Goal: Task Accomplishment & Management: Use online tool/utility

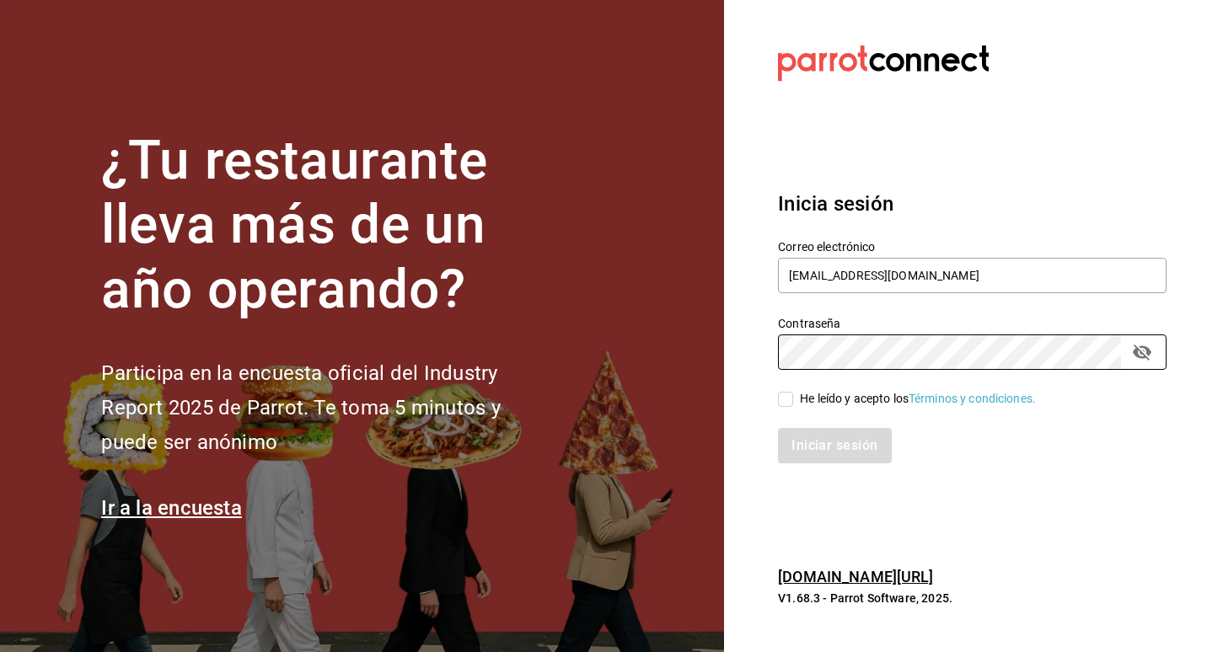
click at [843, 398] on div "He leído y acepto los Términos y condiciones." at bounding box center [918, 399] width 236 height 18
click at [793, 398] on input "He leído y acepto los Términos y condiciones." at bounding box center [785, 399] width 15 height 15
checkbox input "true"
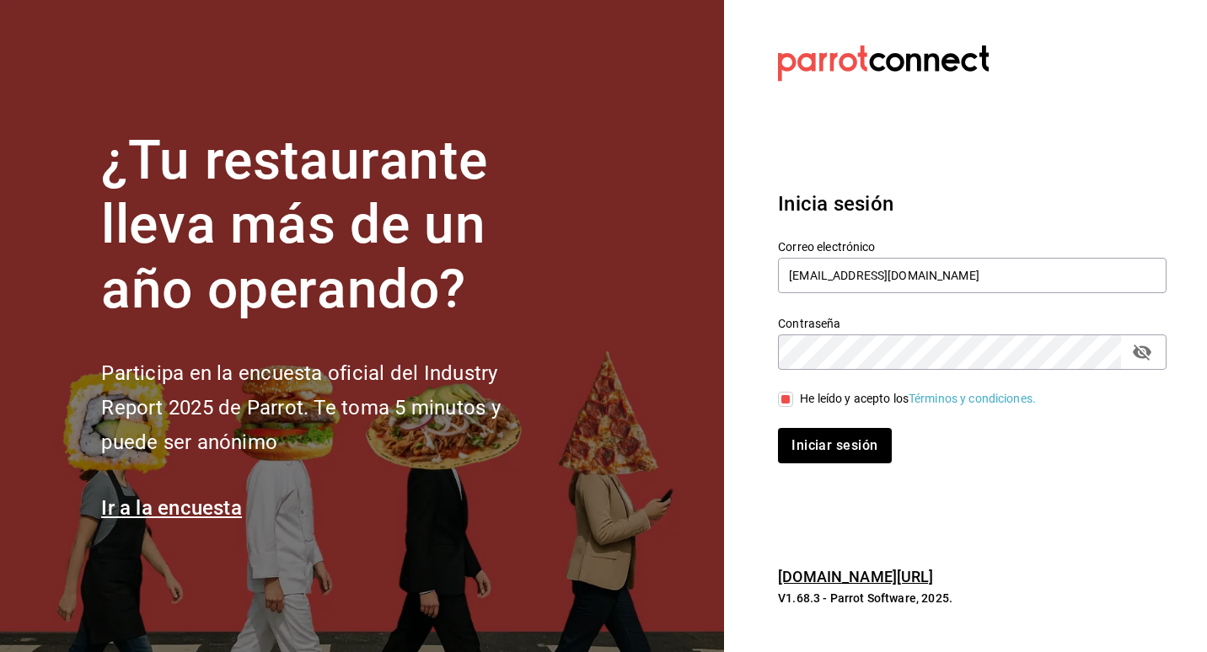
click at [1137, 349] on icon "passwordField" at bounding box center [1142, 353] width 19 height 16
click at [827, 443] on button "Iniciar sesión" at bounding box center [835, 445] width 115 height 35
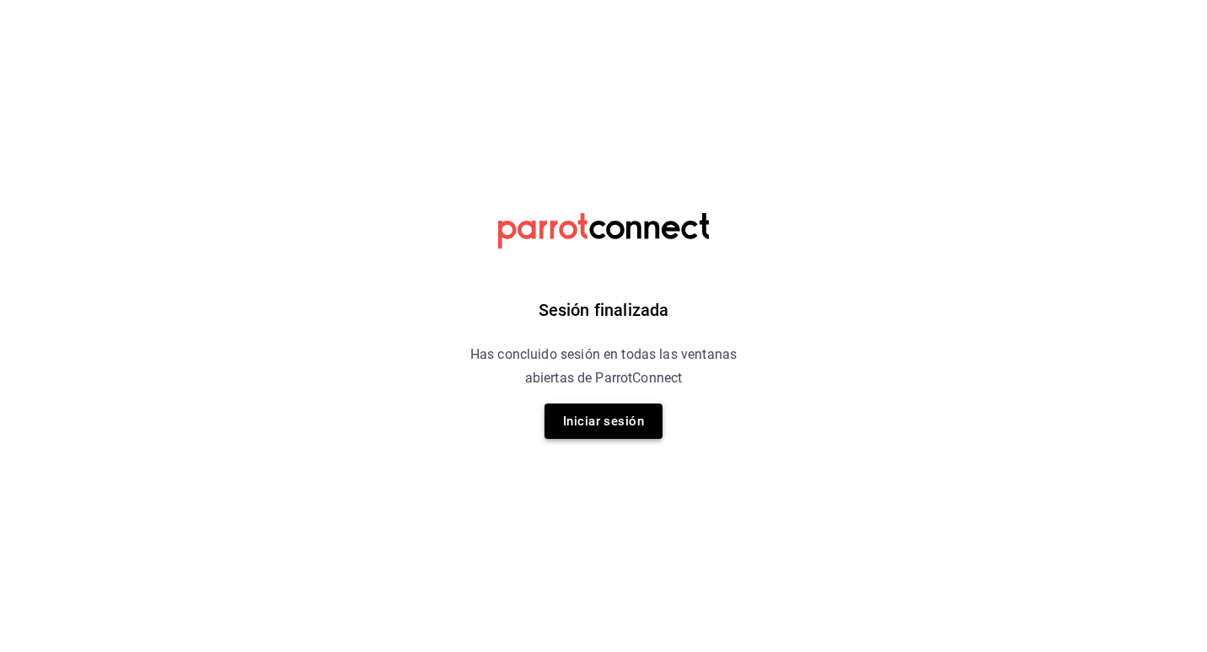
click at [620, 421] on button "Iniciar sesión" at bounding box center [604, 421] width 118 height 35
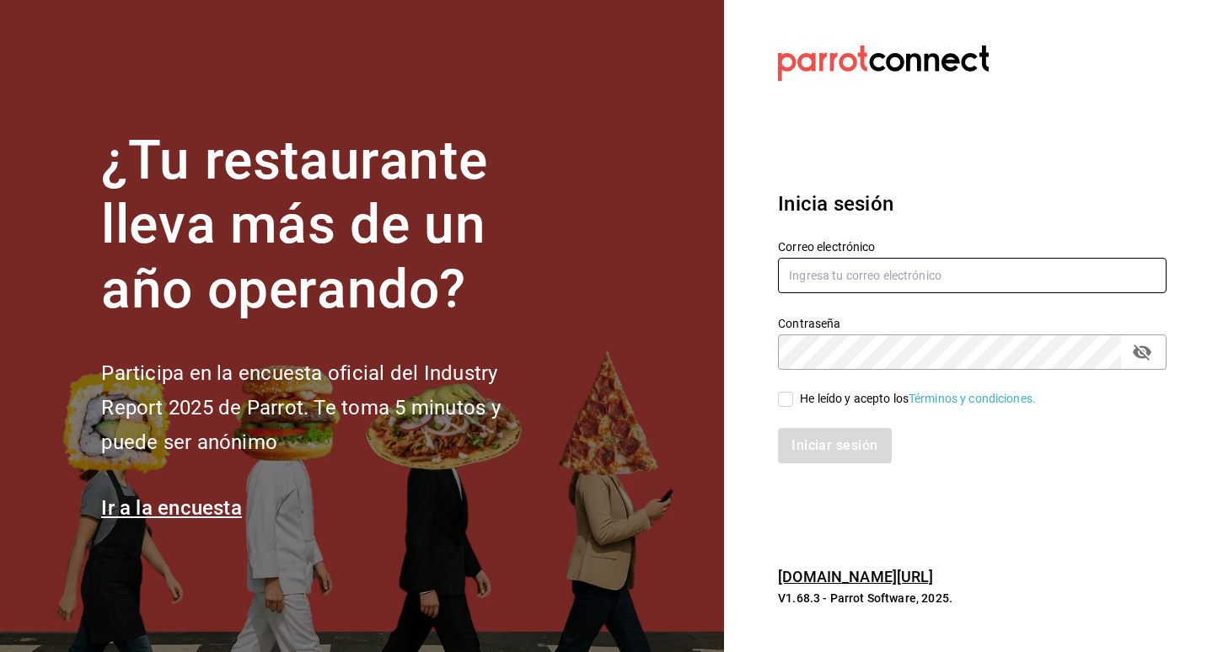
click at [896, 268] on input "text" at bounding box center [972, 275] width 389 height 35
type input "administrador@correo.com"
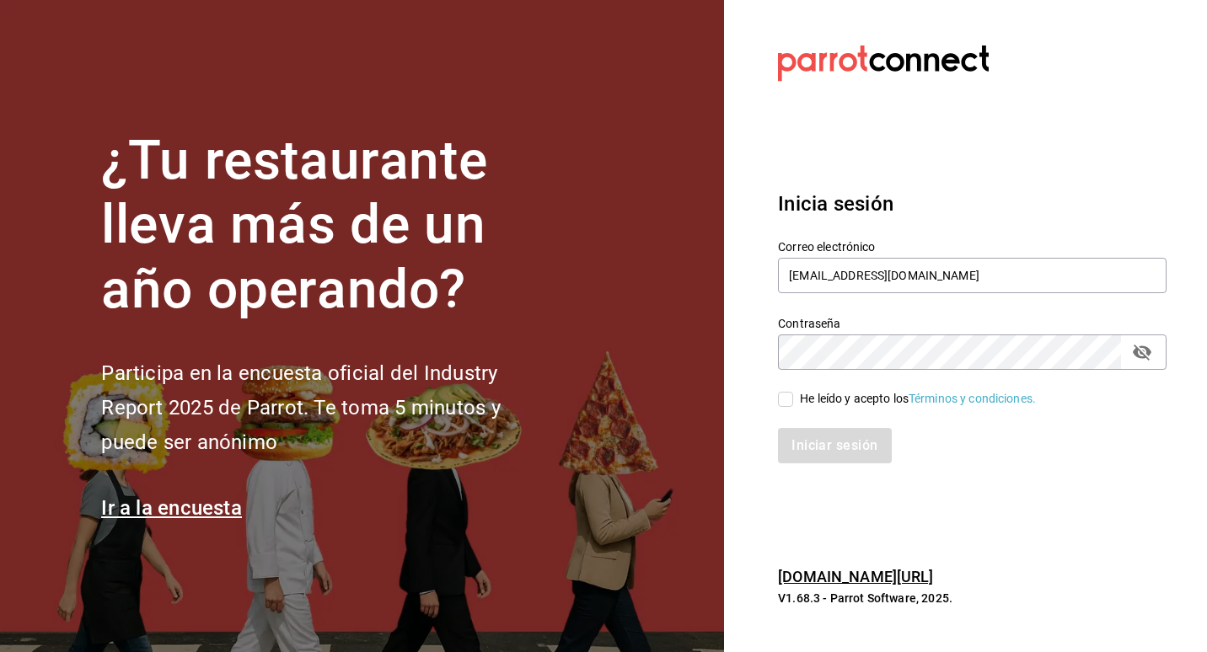
click at [861, 394] on div "He leído y acepto los Términos y condiciones." at bounding box center [918, 399] width 236 height 18
click at [793, 394] on input "He leído y acepto los Términos y condiciones." at bounding box center [785, 399] width 15 height 15
checkbox input "true"
click at [846, 437] on button "Iniciar sesión" at bounding box center [835, 445] width 115 height 35
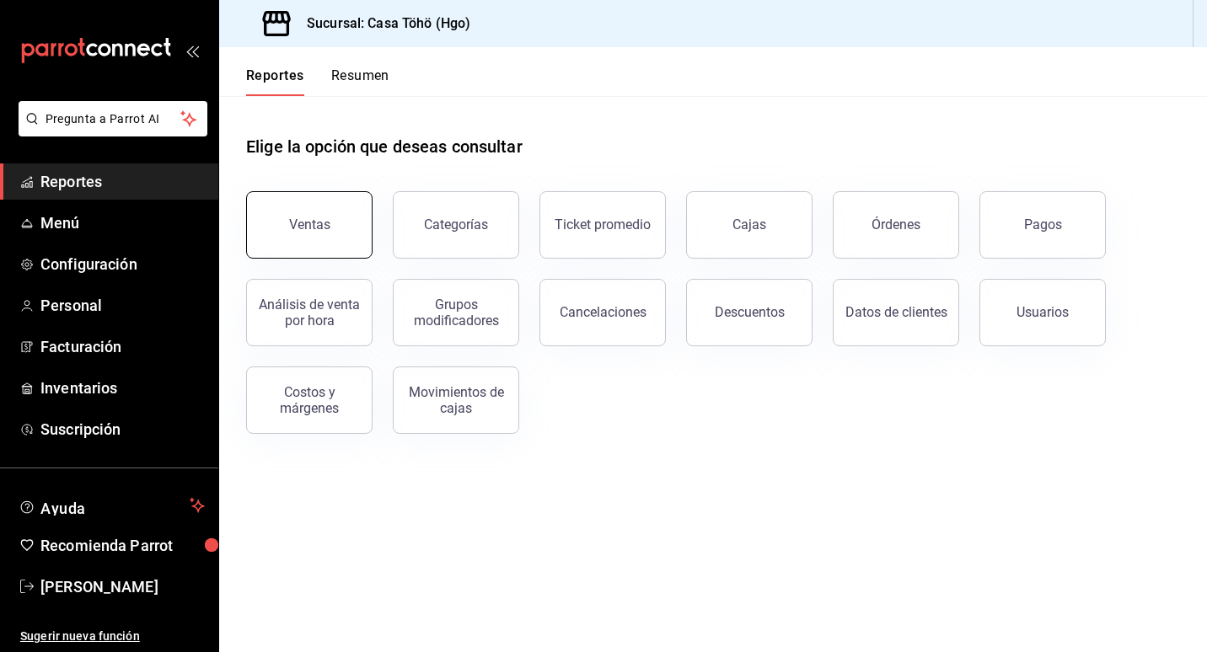
click at [276, 212] on button "Ventas" at bounding box center [309, 224] width 126 height 67
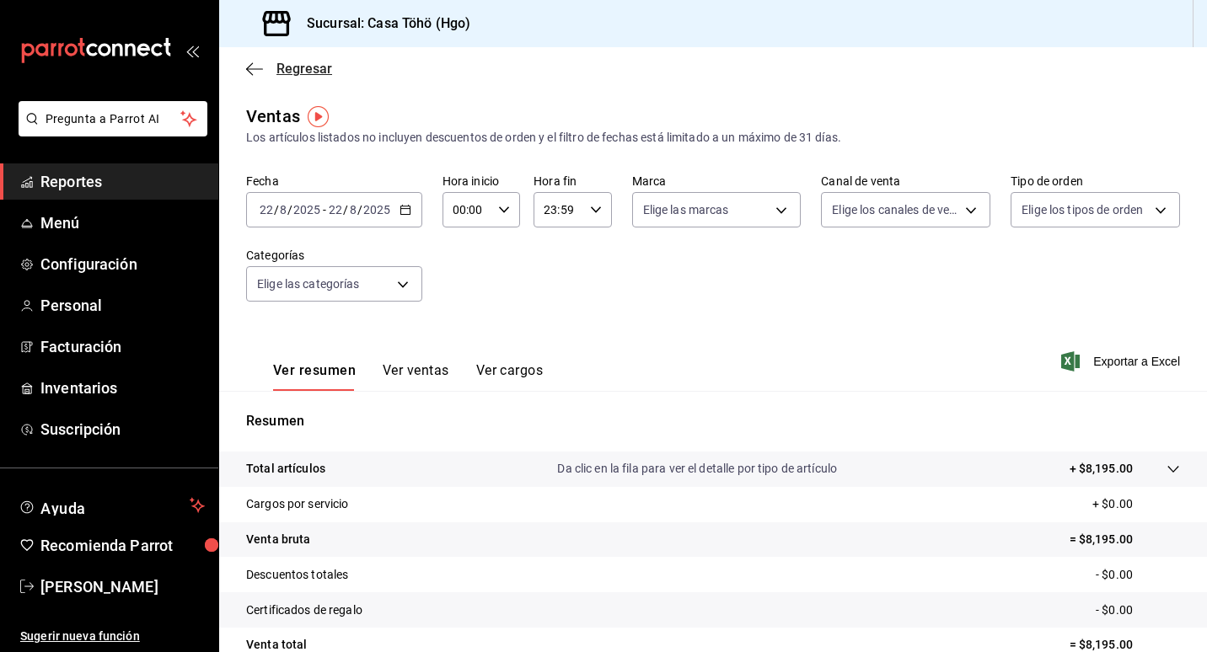
click at [291, 67] on span "Regresar" at bounding box center [304, 69] width 56 height 16
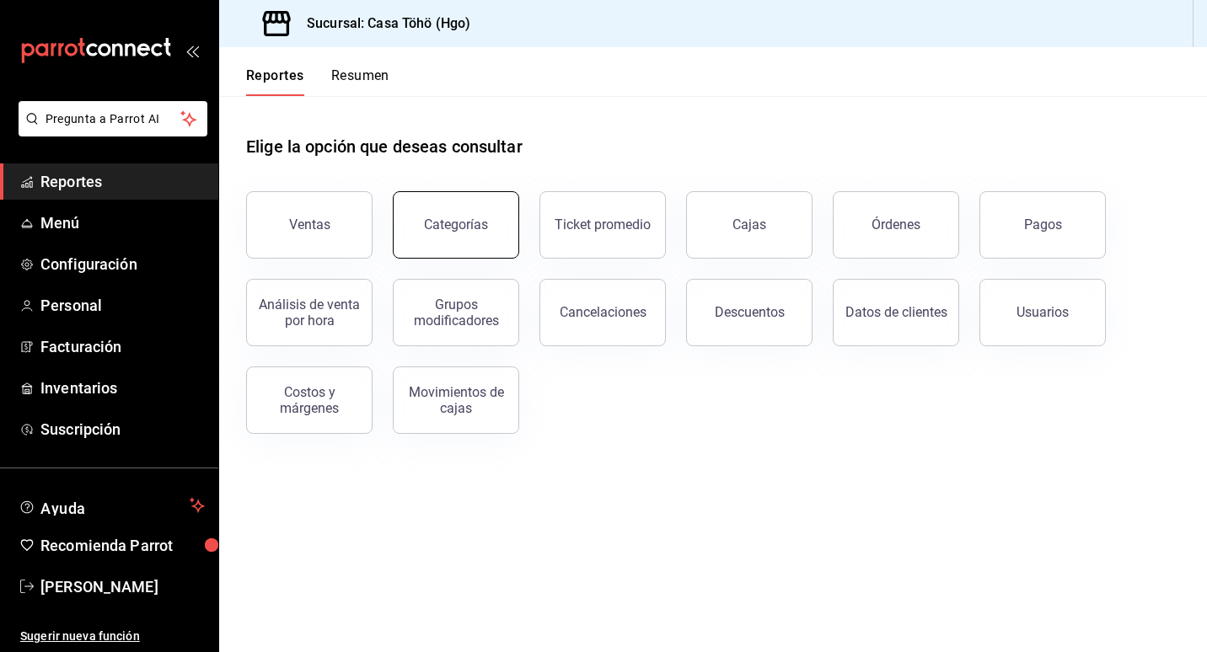
click at [450, 244] on button "Categorías" at bounding box center [456, 224] width 126 height 67
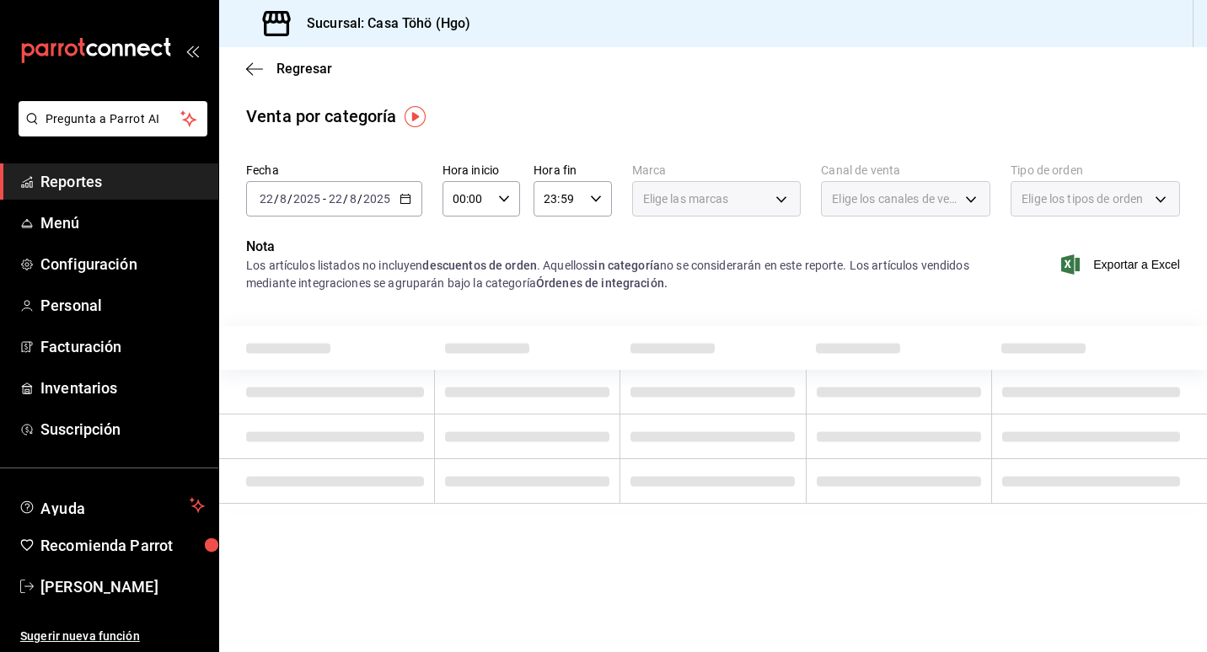
click at [408, 201] on icon "button" at bounding box center [406, 199] width 12 height 12
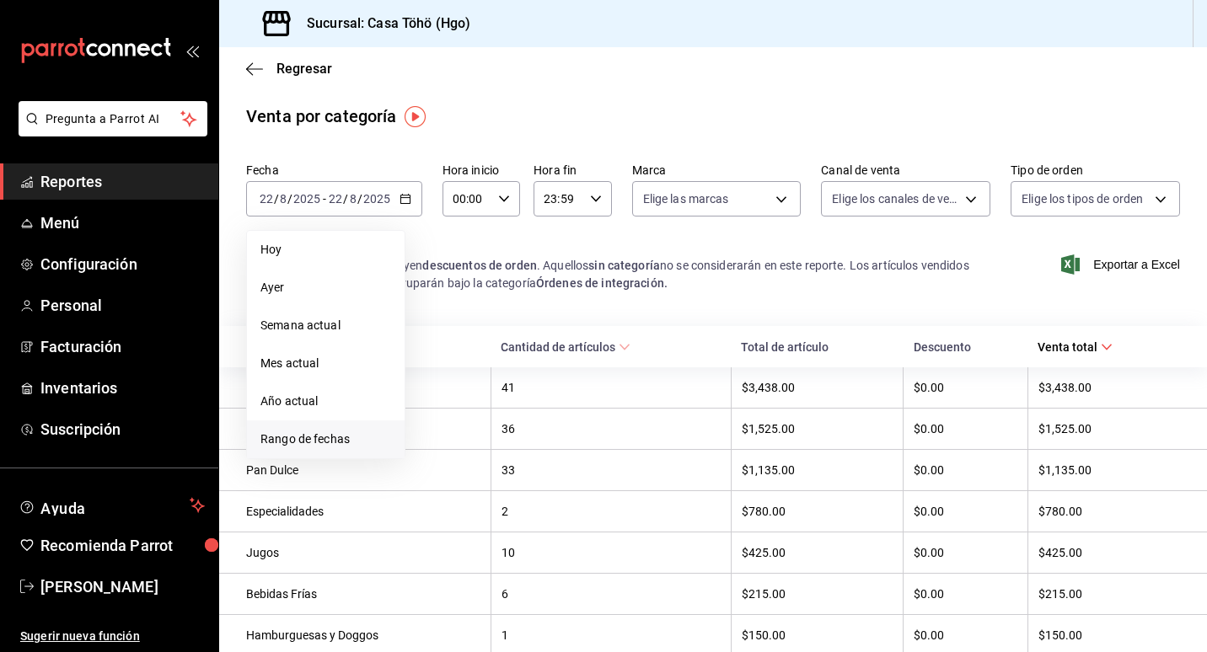
click at [314, 440] on span "Rango de fechas" at bounding box center [325, 440] width 131 height 18
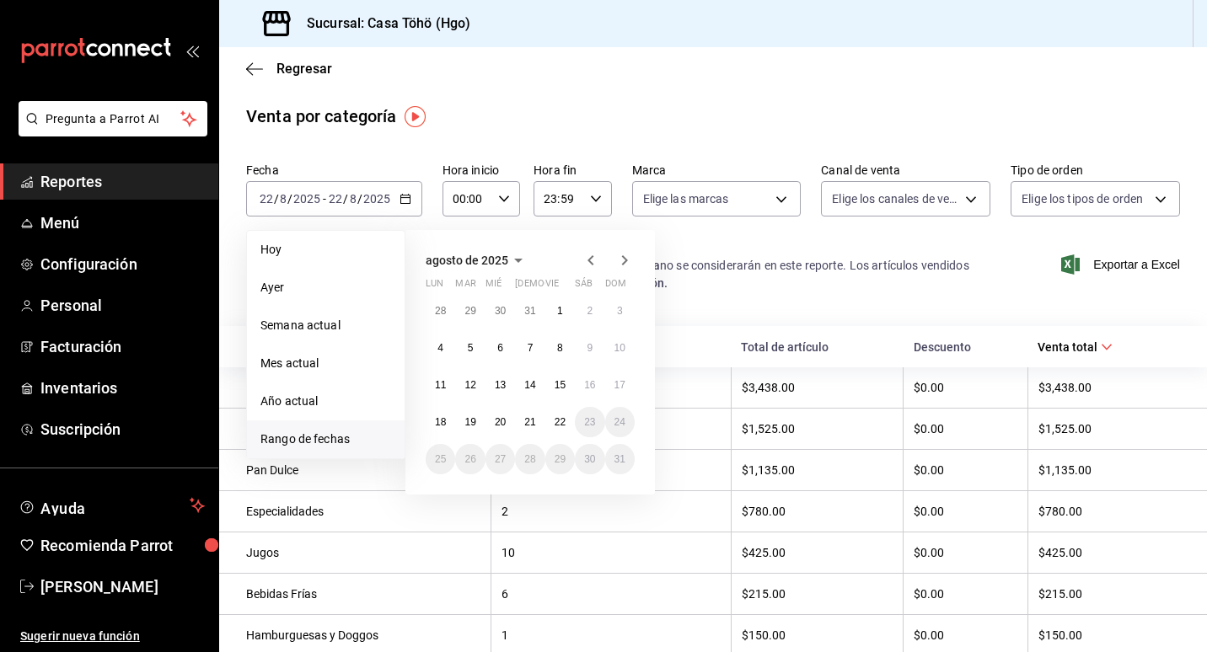
click at [600, 249] on div "agosto de 2025 lun mar mié jue vie sáb dom 28 29 30 31 1 2 3 4 5 6 7 8 9 10 11 …" at bounding box center [529, 362] width 249 height 265
click at [588, 256] on icon "button" at bounding box center [591, 260] width 20 height 20
click at [447, 346] on button "7" at bounding box center [441, 348] width 30 height 30
click at [528, 443] on div "30 1 2 3 4 5 6 7 8 9 10 11 12 13 14 15 16 17 18 19 20 21 22 23 24 25 26 27 28 2…" at bounding box center [530, 385] width 209 height 179
click at [528, 453] on abbr "31" at bounding box center [529, 459] width 11 height 12
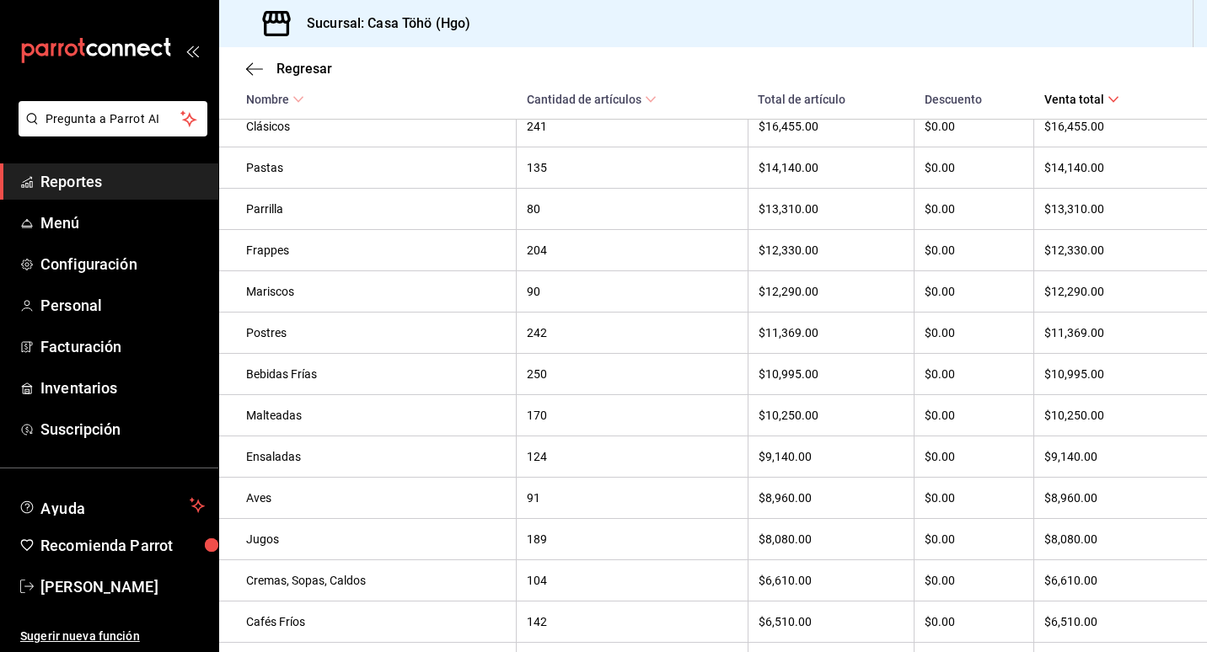
scroll to position [506, 0]
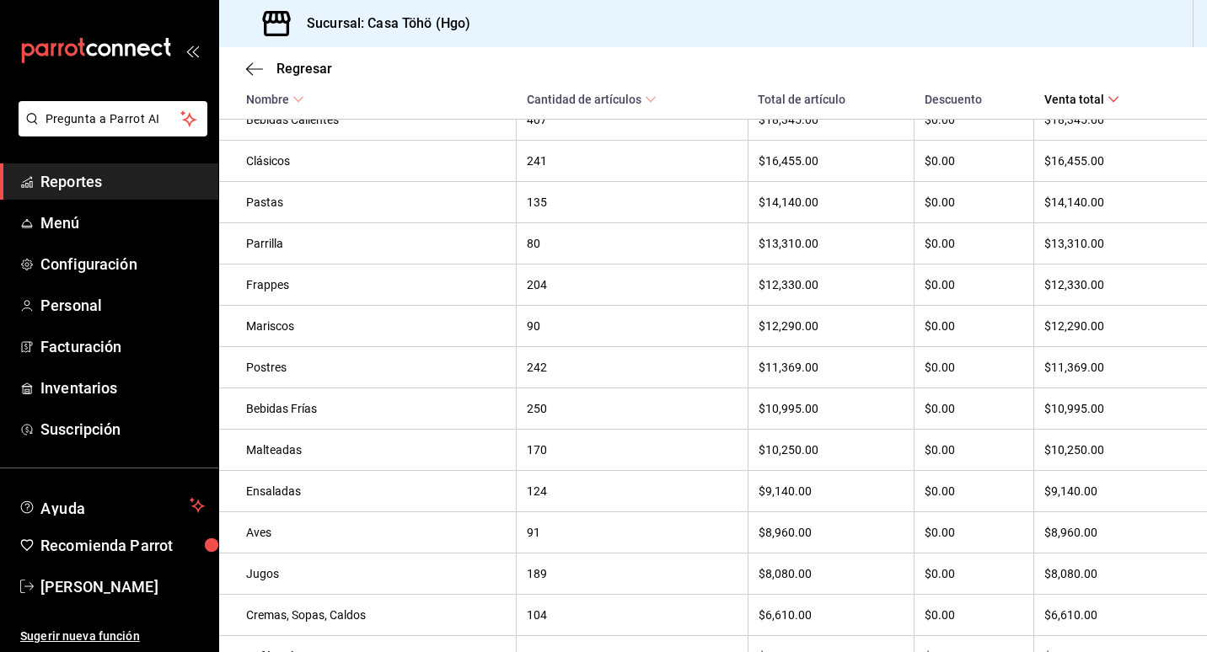
click at [857, 413] on div "$10,995.00" at bounding box center [832, 408] width 146 height 13
click at [979, 412] on div "$0.00" at bounding box center [974, 408] width 99 height 13
click at [621, 410] on th "250" at bounding box center [633, 409] width 232 height 41
click at [389, 410] on th "Bebidas Frías" at bounding box center [368, 409] width 298 height 41
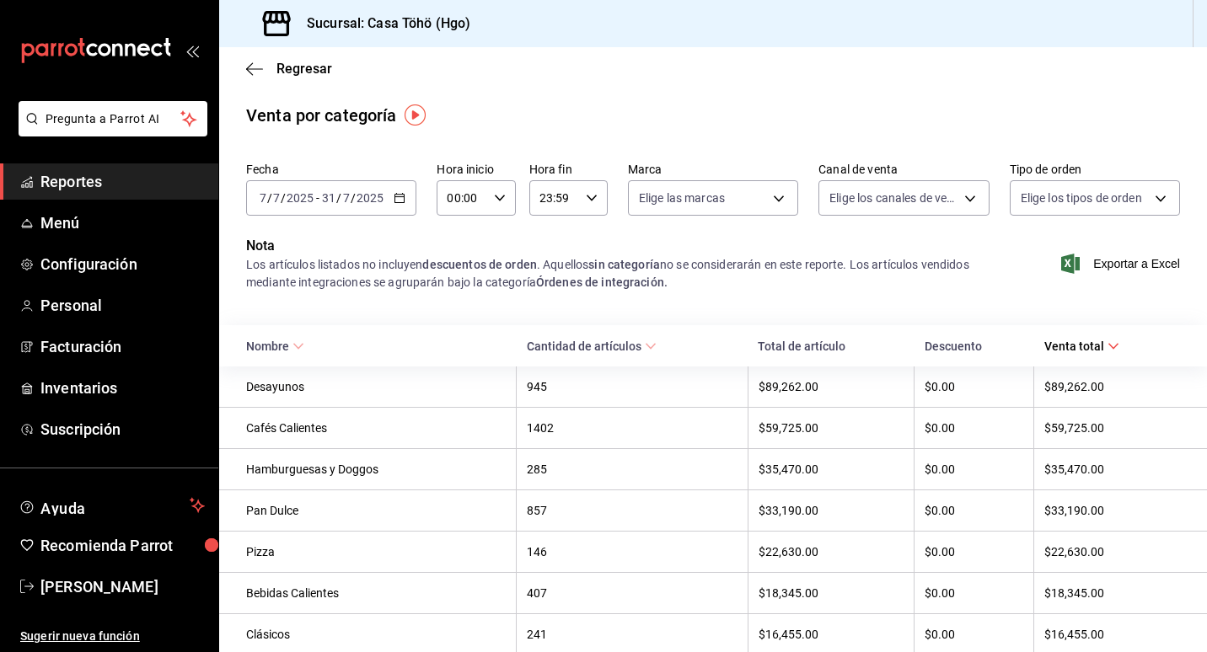
scroll to position [0, 0]
click at [289, 69] on span "Regresar" at bounding box center [304, 69] width 56 height 16
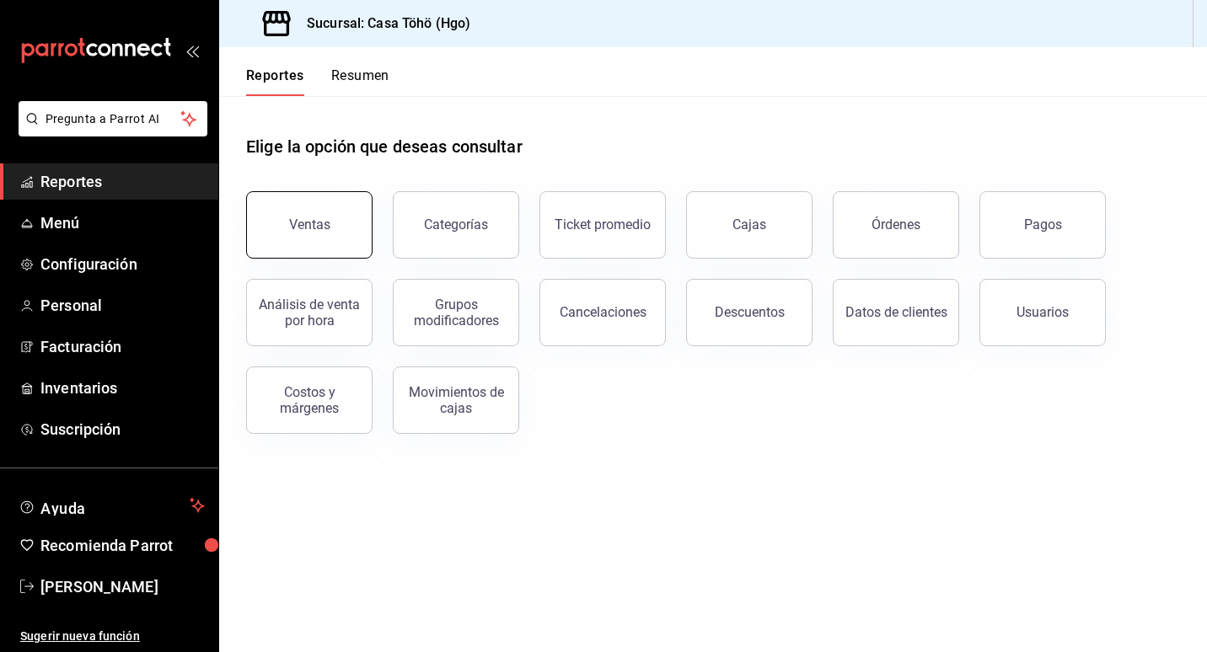
click at [302, 223] on div "Ventas" at bounding box center [309, 225] width 41 height 16
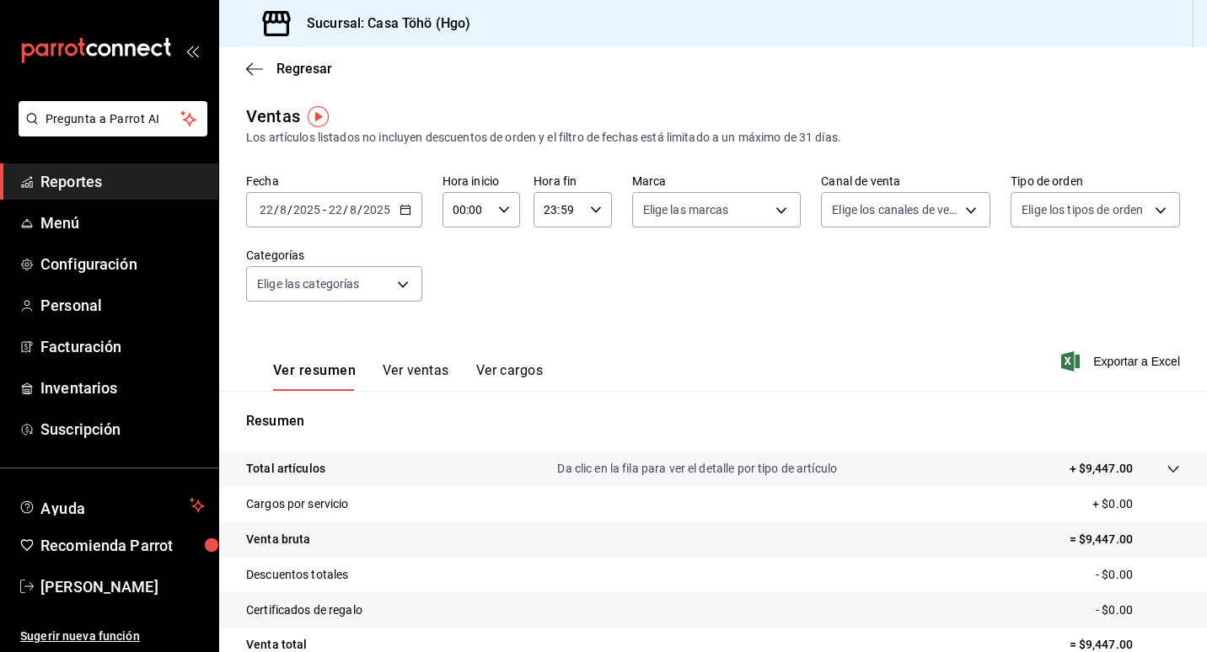
click at [400, 212] on icon "button" at bounding box center [406, 210] width 12 height 12
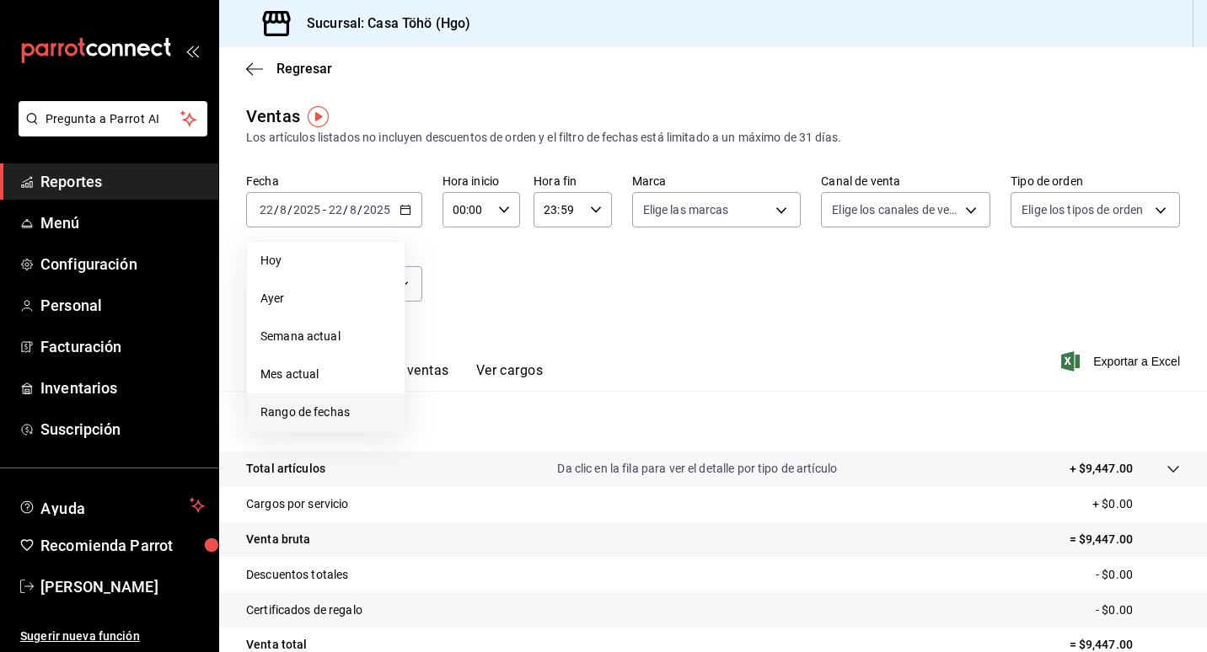
click at [319, 413] on span "Rango de fechas" at bounding box center [325, 413] width 131 height 18
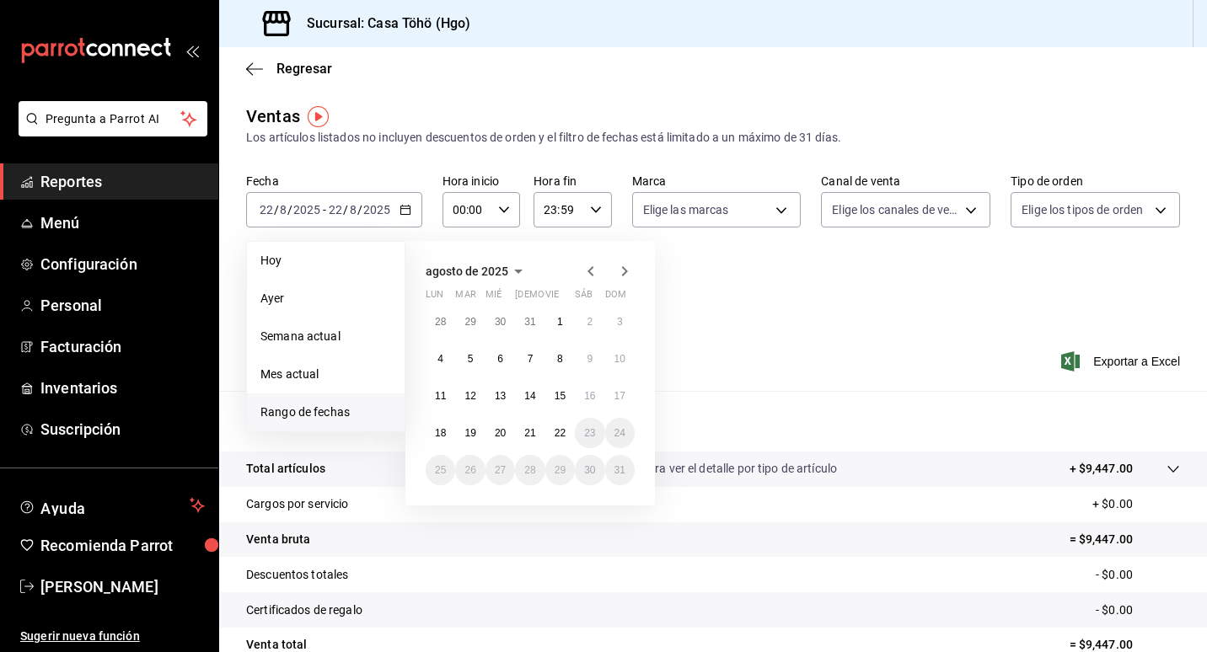
click at [594, 272] on icon "button" at bounding box center [591, 271] width 20 height 20
click at [588, 269] on icon "button" at bounding box center [591, 271] width 20 height 20
click at [432, 356] on button "7" at bounding box center [441, 359] width 30 height 30
click at [541, 474] on button "31" at bounding box center [530, 470] width 30 height 30
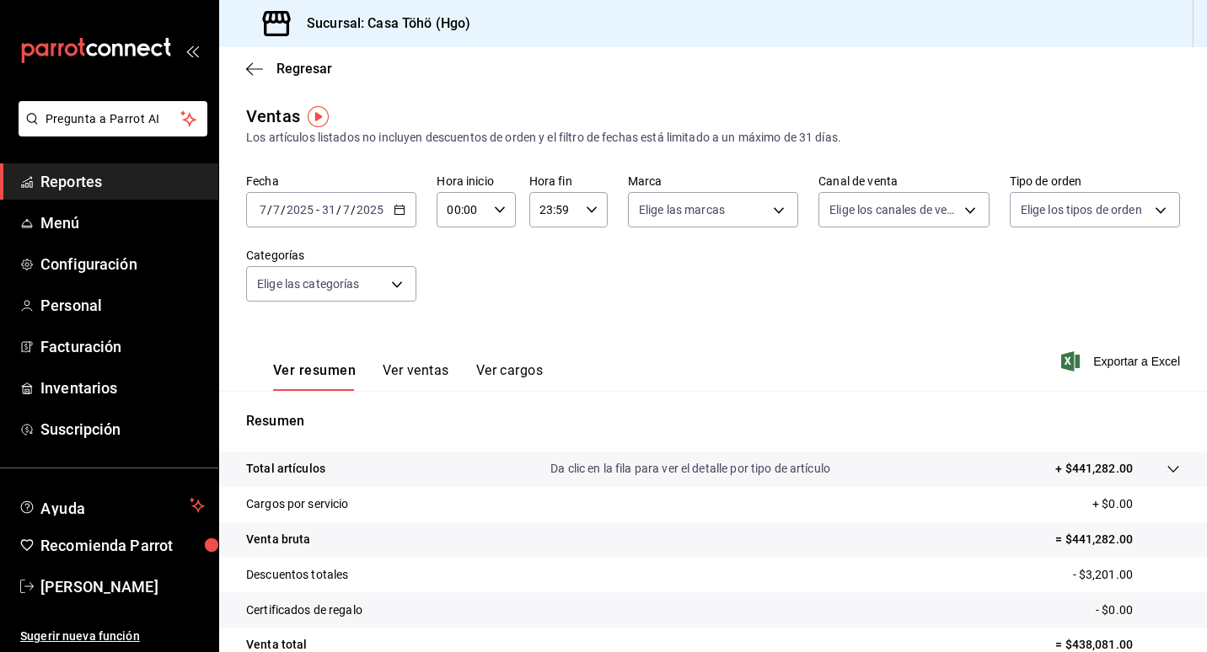
click at [402, 211] on \(Stroke\) "button" at bounding box center [399, 210] width 10 height 9
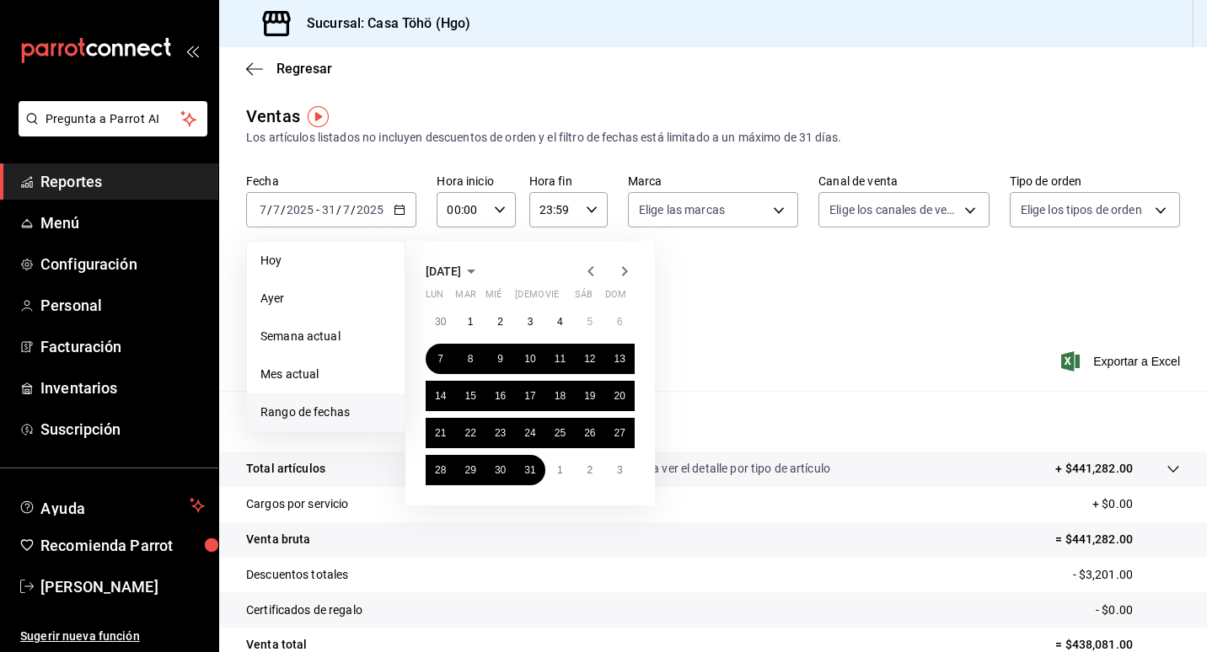
click at [627, 269] on icon "button" at bounding box center [624, 271] width 20 height 20
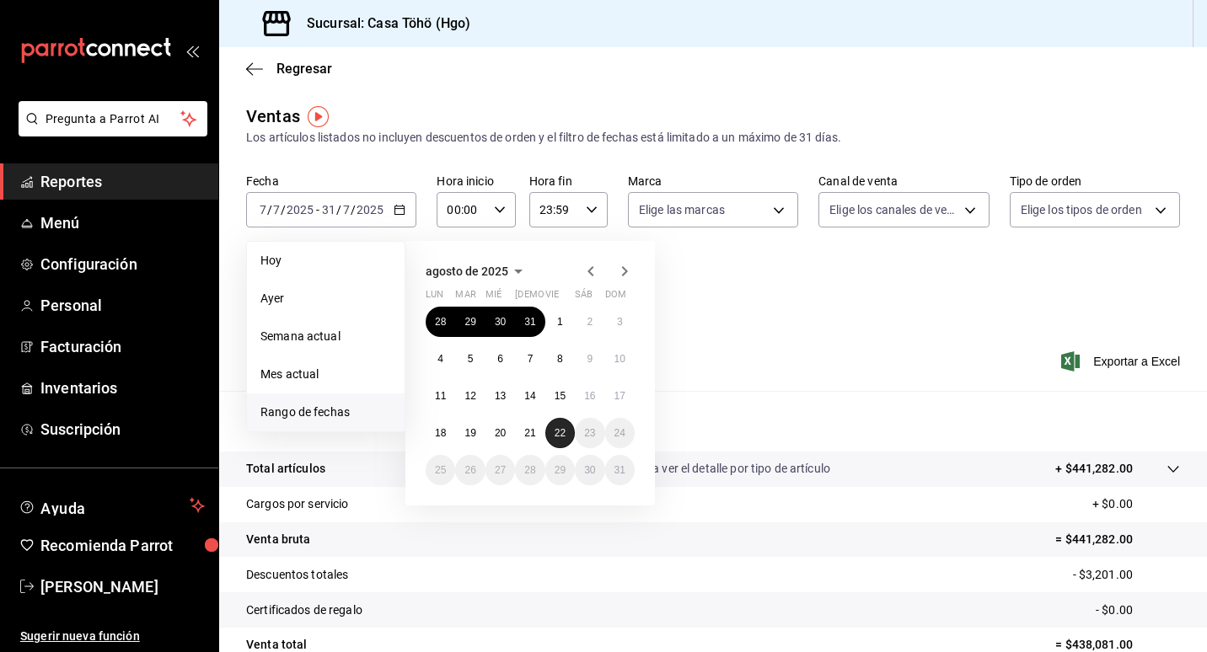
click at [552, 438] on button "22" at bounding box center [560, 433] width 30 height 30
click at [590, 269] on icon "button" at bounding box center [590, 271] width 6 height 10
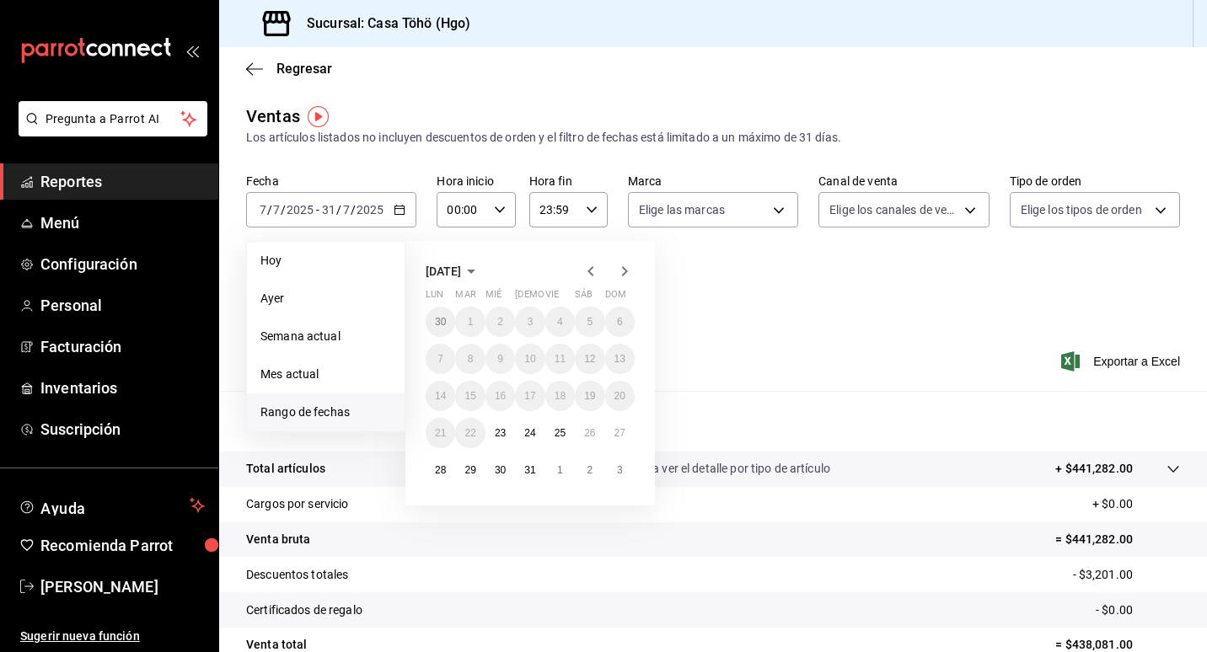
click at [598, 271] on icon "button" at bounding box center [591, 271] width 20 height 20
click at [639, 271] on div "junio de 2025 lun mar mié jue vie sáb dom 26 27 28 29 30 31 1 2 3 4 5 6 7 8 9 1…" at bounding box center [529, 392] width 249 height 302
click at [632, 271] on icon "button" at bounding box center [624, 271] width 20 height 20
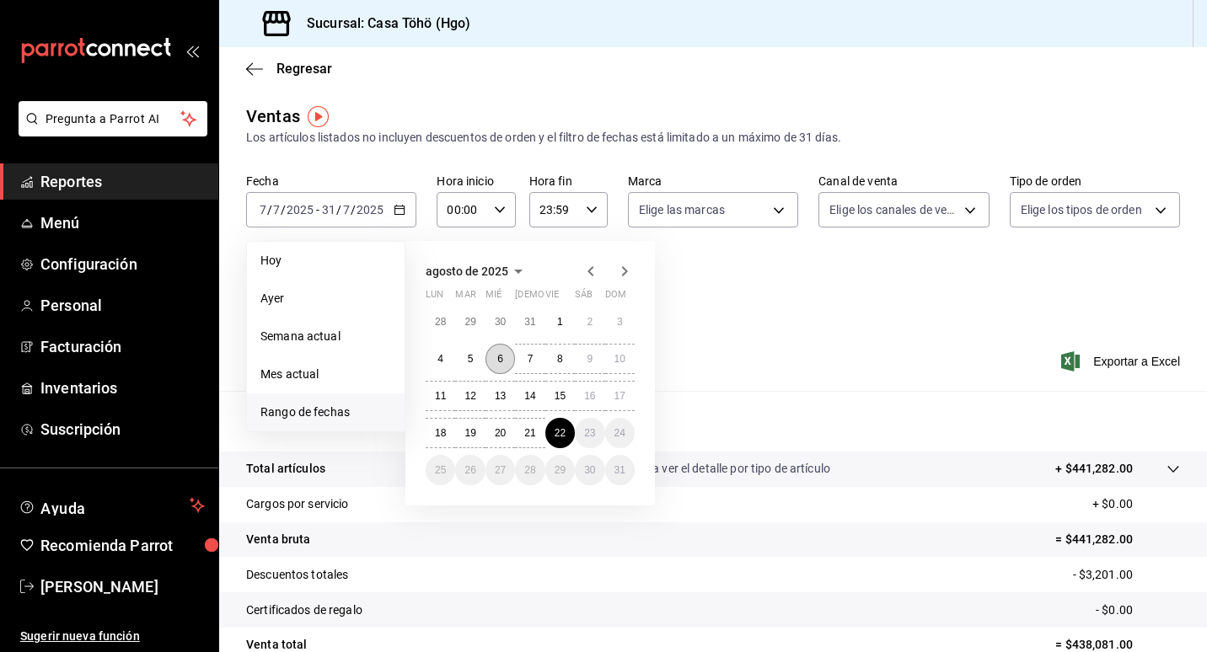
click at [498, 373] on button "6" at bounding box center [500, 359] width 30 height 30
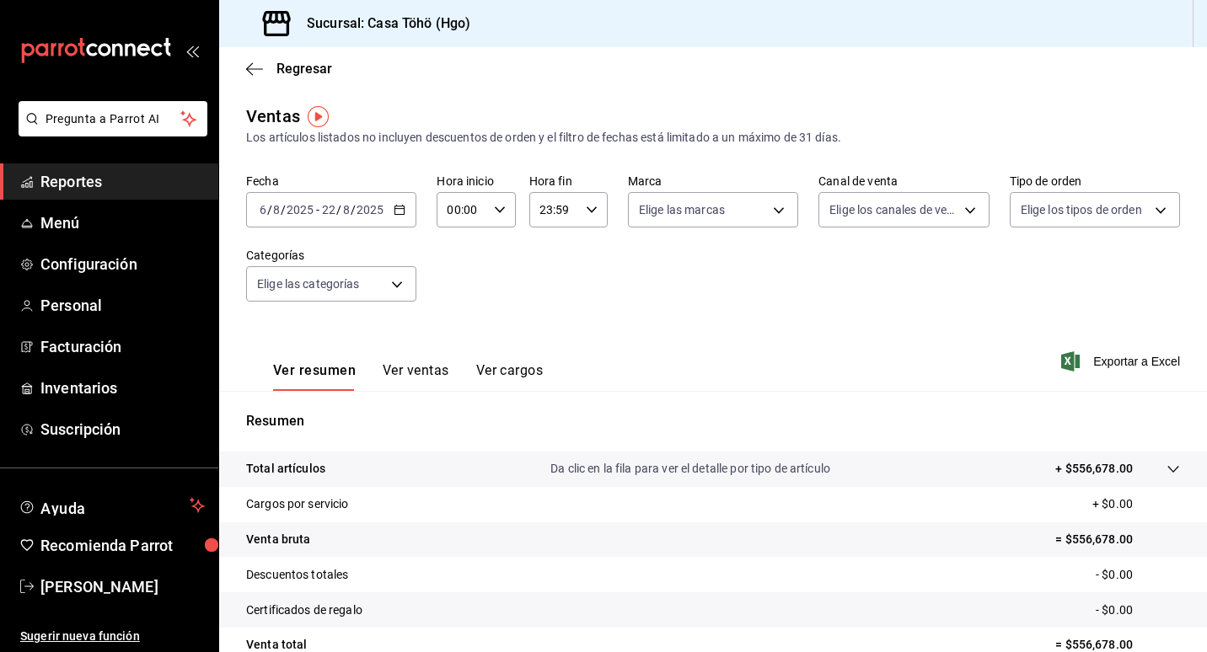
click at [395, 209] on \(Stroke\) "button" at bounding box center [399, 208] width 9 height 1
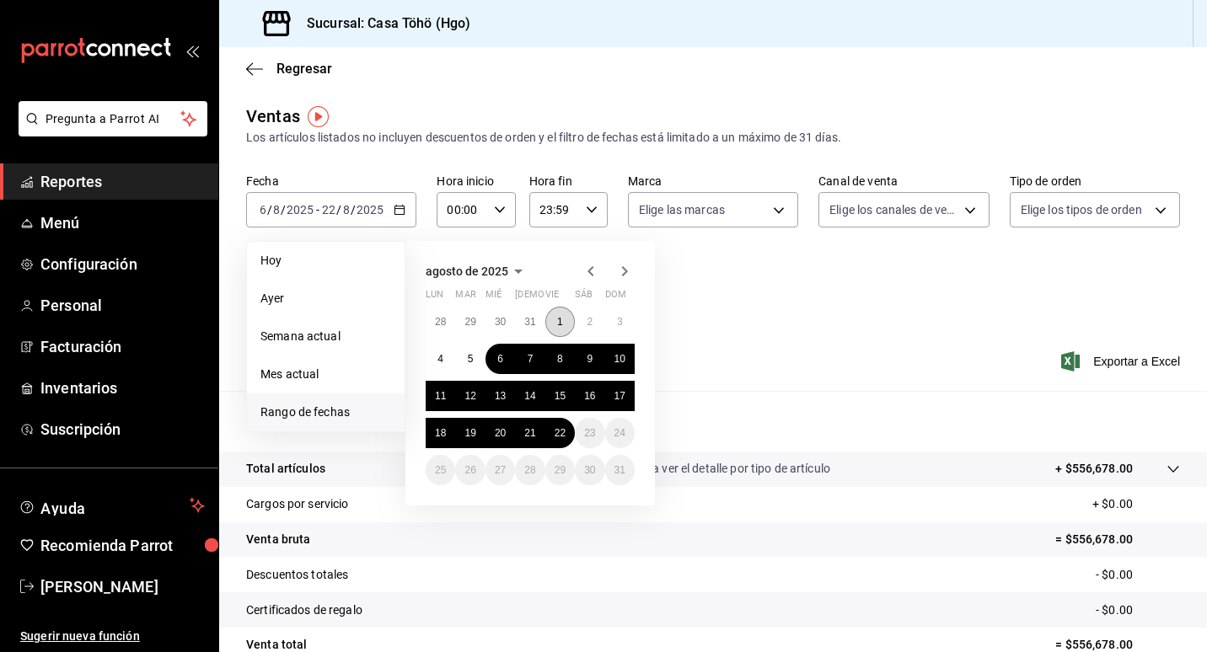
click at [555, 319] on button "1" at bounding box center [560, 322] width 30 height 30
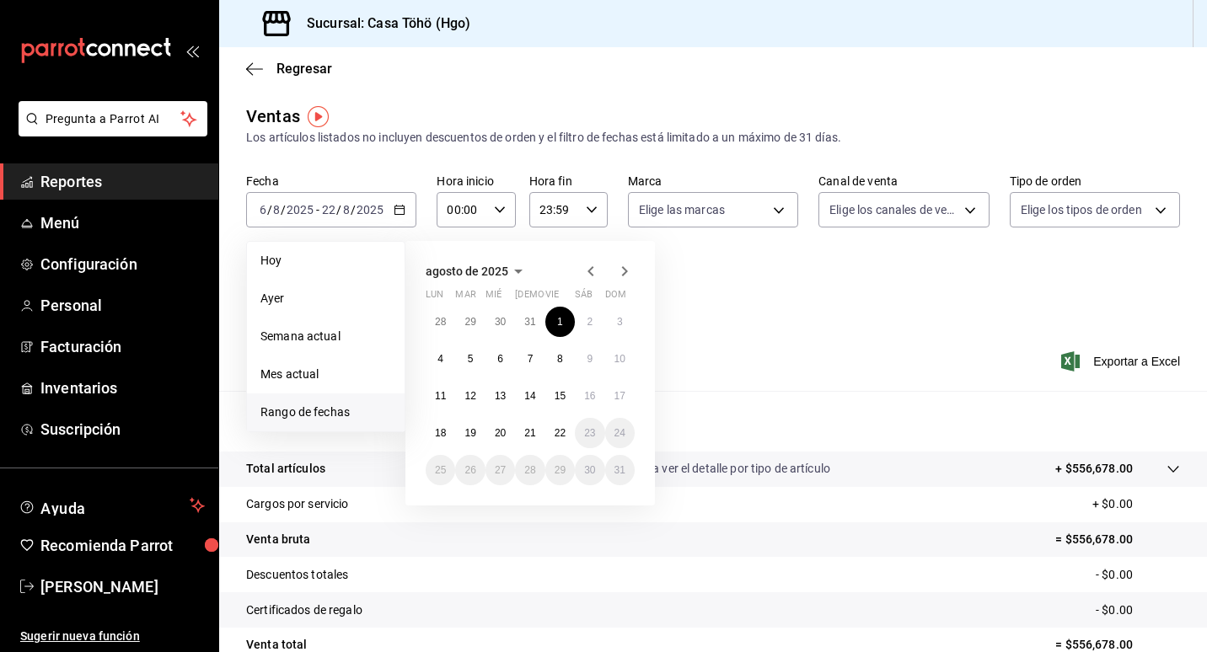
click at [593, 262] on icon "button" at bounding box center [591, 271] width 20 height 20
click at [443, 359] on abbr "7" at bounding box center [440, 359] width 6 height 12
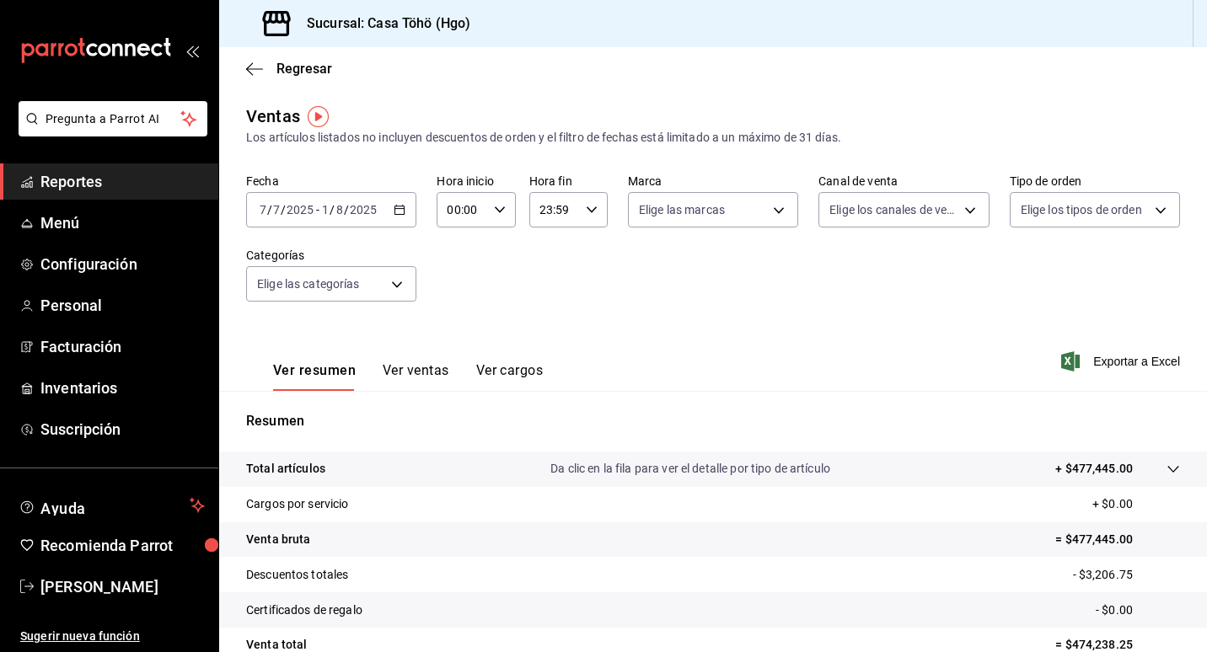
click at [400, 204] on icon "button" at bounding box center [400, 210] width 12 height 12
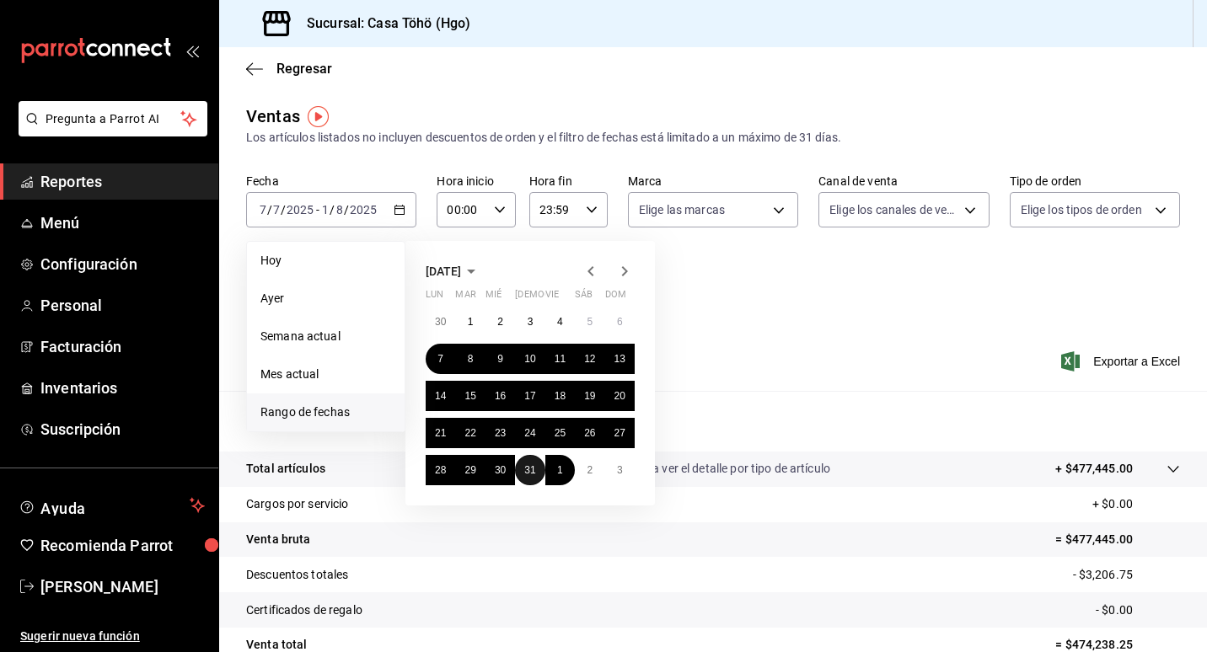
click at [524, 469] on abbr "31" at bounding box center [529, 470] width 11 height 12
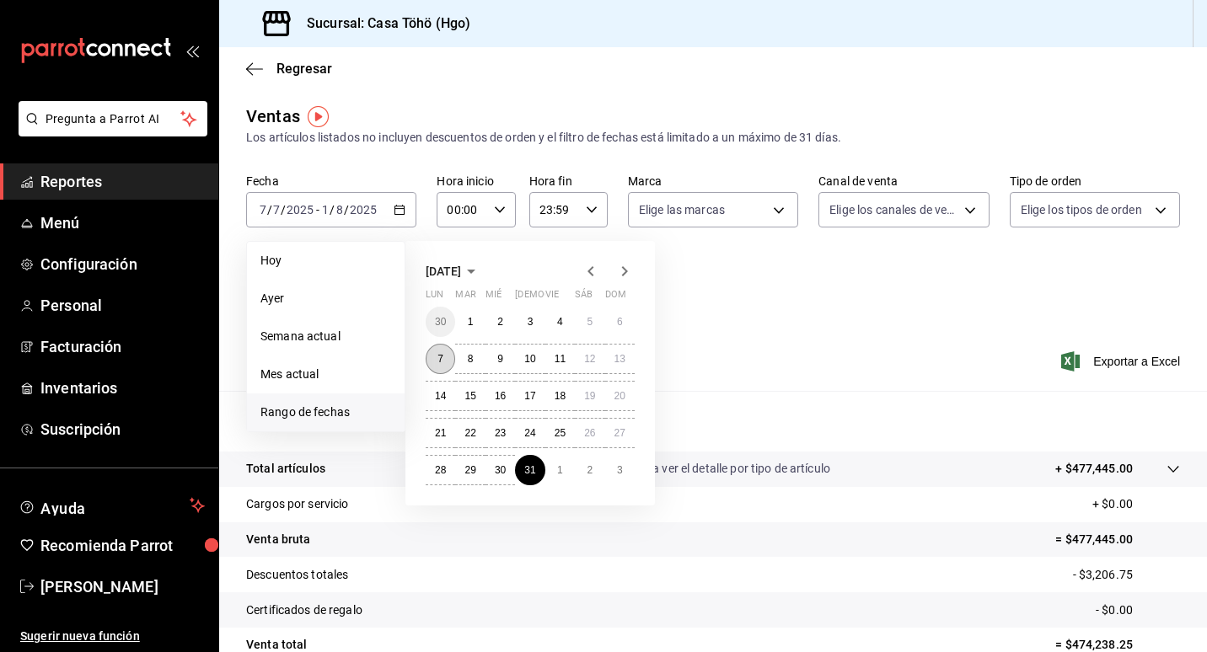
click at [448, 363] on button "7" at bounding box center [441, 359] width 30 height 30
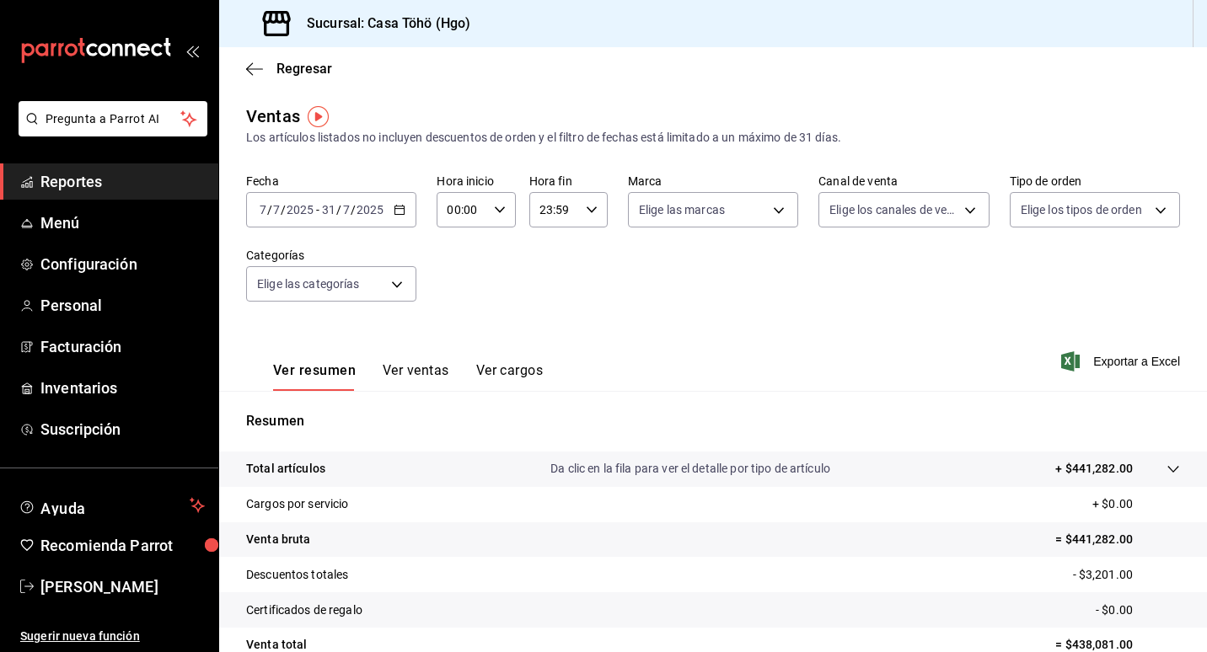
click at [489, 263] on div "Fecha 2025-07-07 7 / 7 / 2025 - 2025-07-31 31 / 7 / 2025 Hora inicio 00:00 Hora…" at bounding box center [713, 248] width 934 height 148
click at [1112, 357] on span "Exportar a Excel" at bounding box center [1122, 361] width 115 height 20
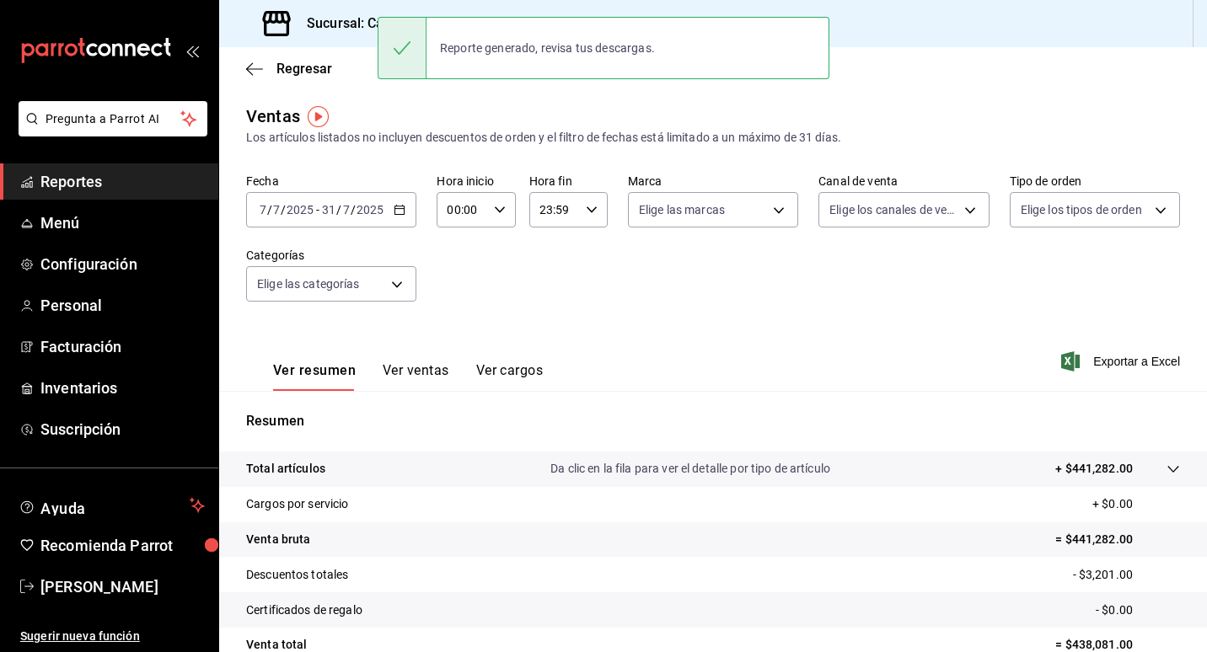
click at [400, 215] on \(Stroke\) "button" at bounding box center [399, 210] width 10 height 9
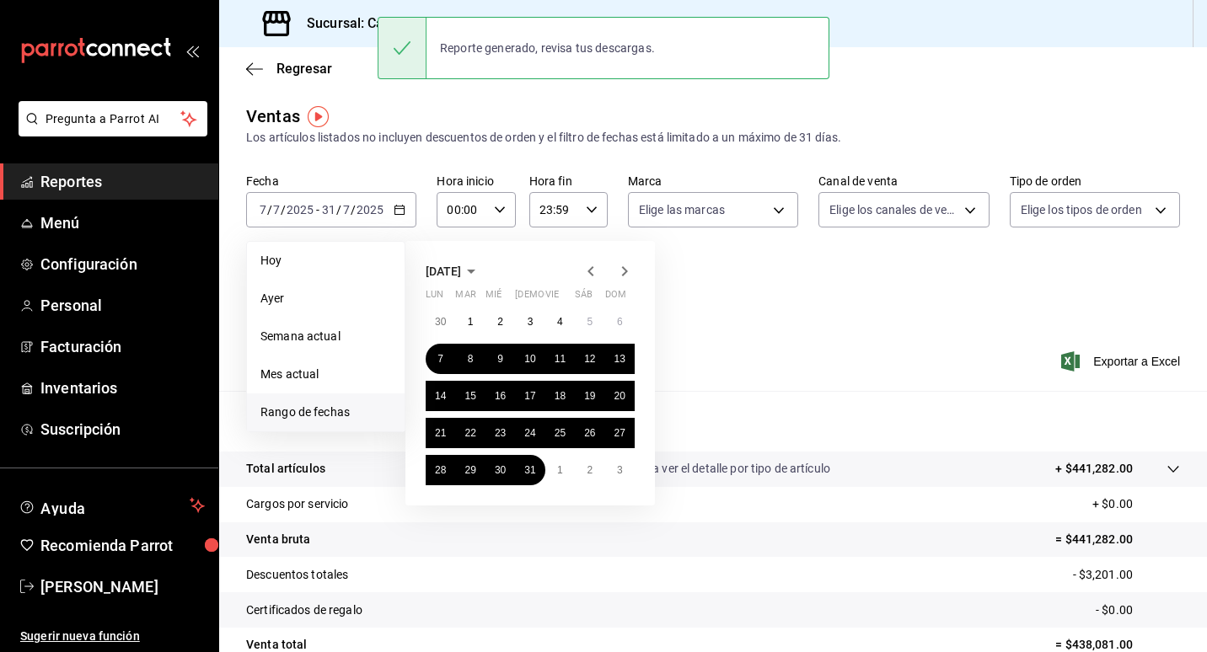
click at [625, 275] on icon "button" at bounding box center [625, 271] width 6 height 10
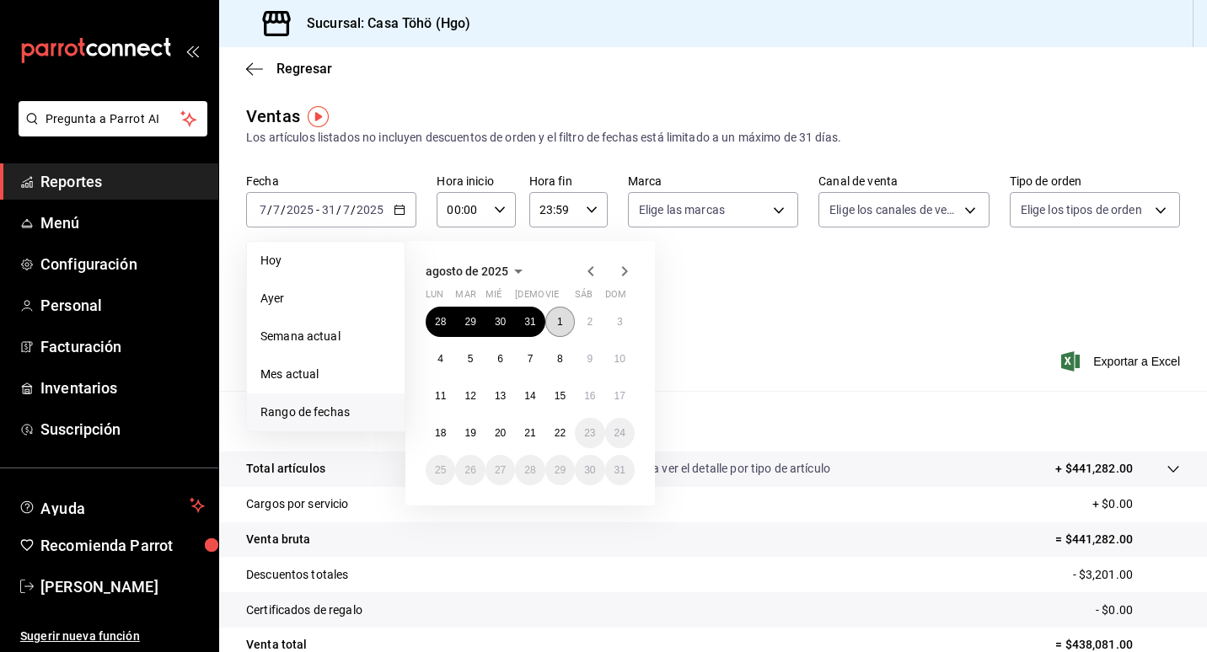
click at [564, 328] on button "1" at bounding box center [560, 322] width 30 height 30
click at [553, 437] on button "22" at bounding box center [560, 433] width 30 height 30
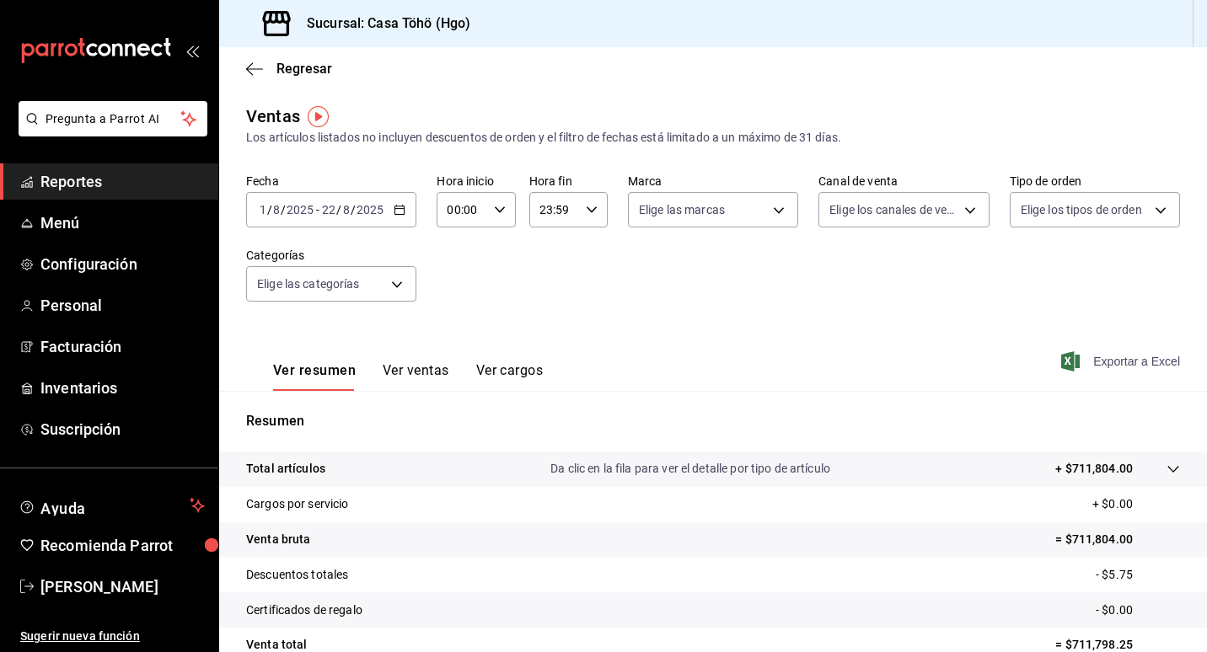
click at [1093, 358] on span "Exportar a Excel" at bounding box center [1122, 361] width 115 height 20
click at [79, 177] on span "Reportes" at bounding box center [122, 181] width 164 height 23
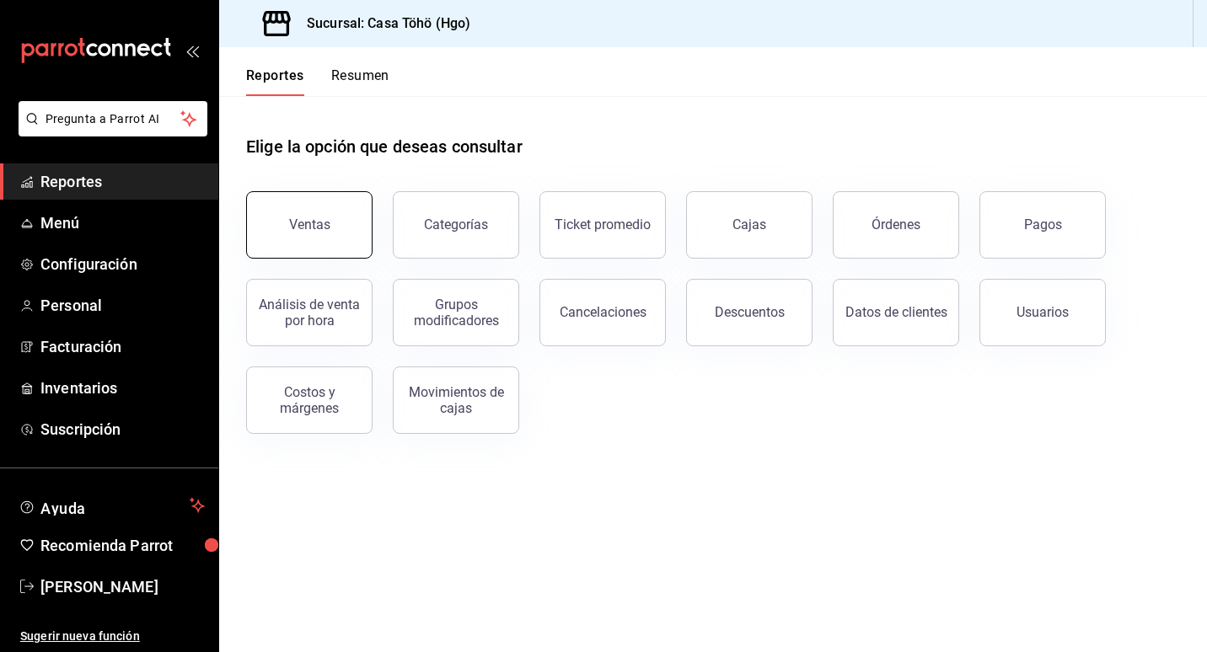
click at [310, 213] on button "Ventas" at bounding box center [309, 224] width 126 height 67
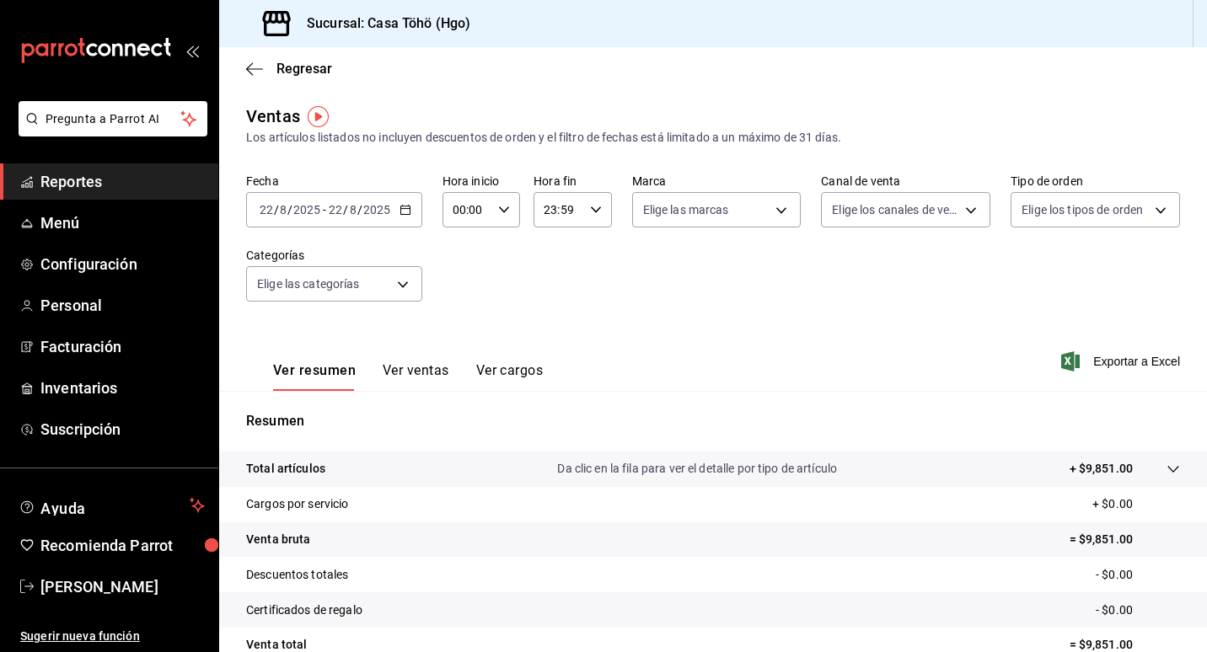
click at [314, 58] on div "Regresar" at bounding box center [713, 68] width 988 height 43
click at [317, 72] on span "Regresar" at bounding box center [304, 69] width 56 height 16
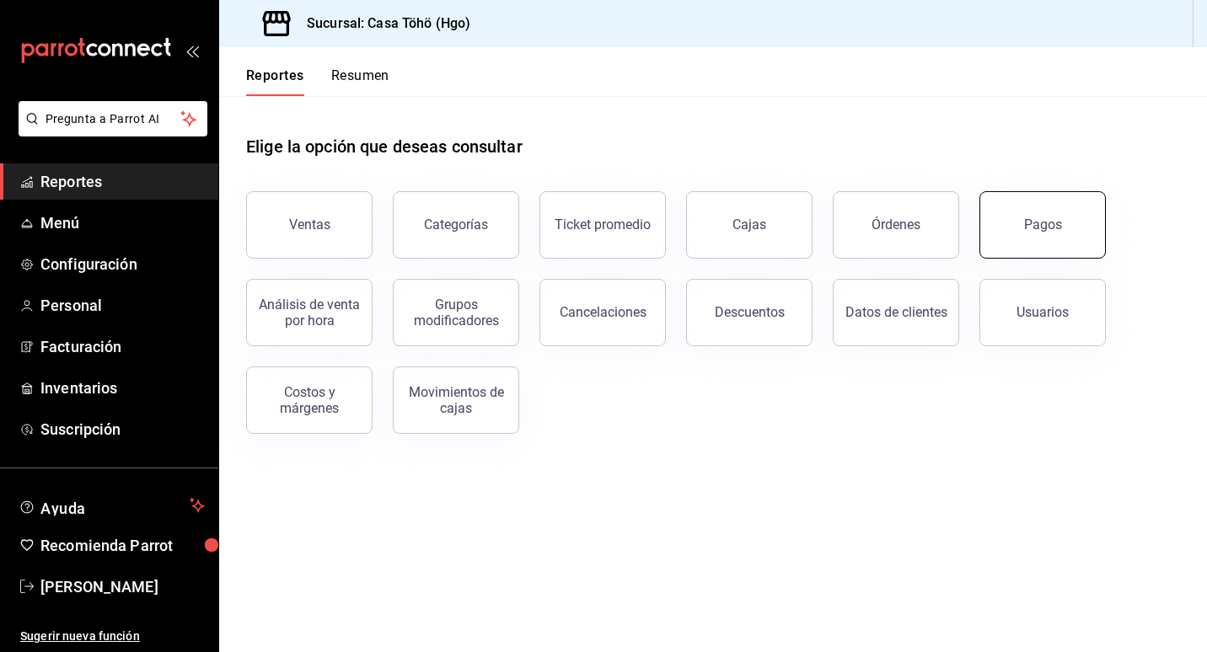
click at [1103, 204] on div "Pagos" at bounding box center [1032, 215] width 147 height 88
click at [1012, 222] on button "Pagos" at bounding box center [1042, 224] width 126 height 67
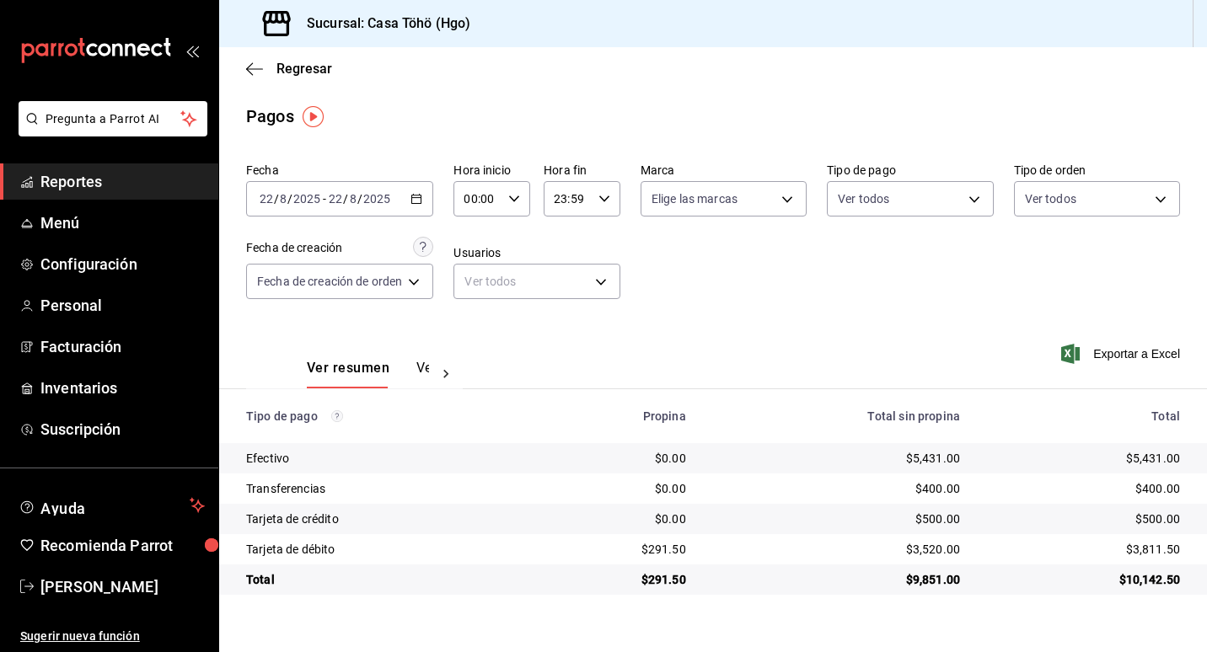
click at [863, 321] on div "Ver resumen Ver pagos Exportar a Excel" at bounding box center [713, 363] width 988 height 89
click at [247, 65] on icon "button" at bounding box center [254, 69] width 17 height 15
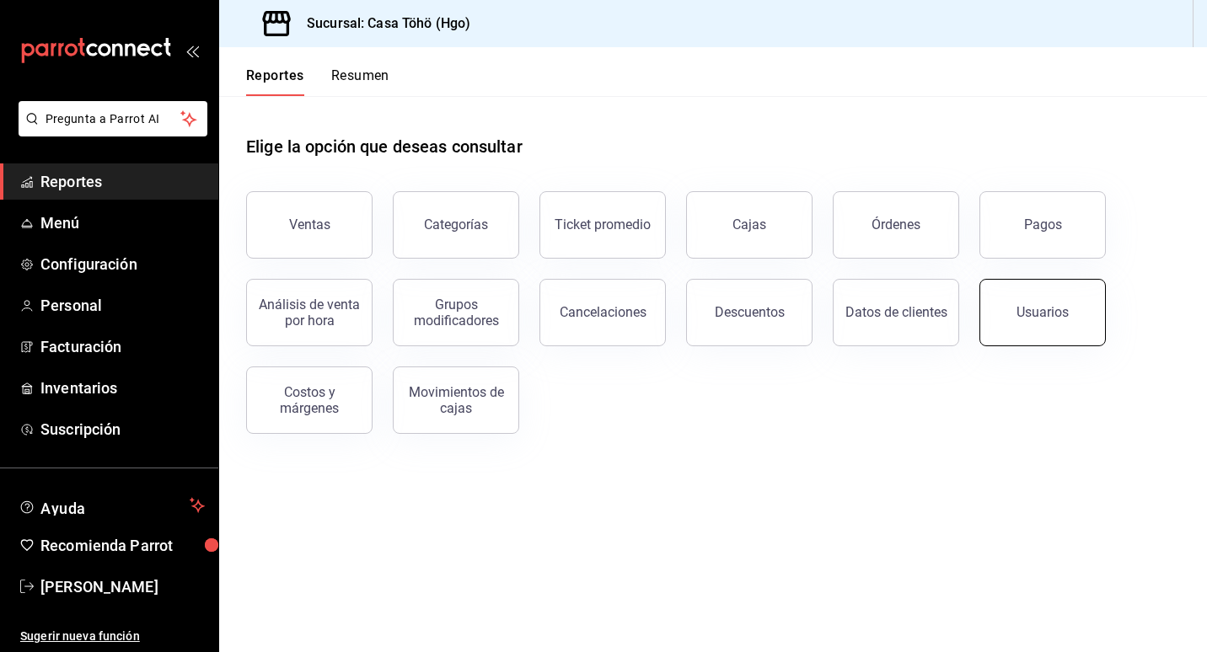
click at [1062, 328] on button "Usuarios" at bounding box center [1042, 312] width 126 height 67
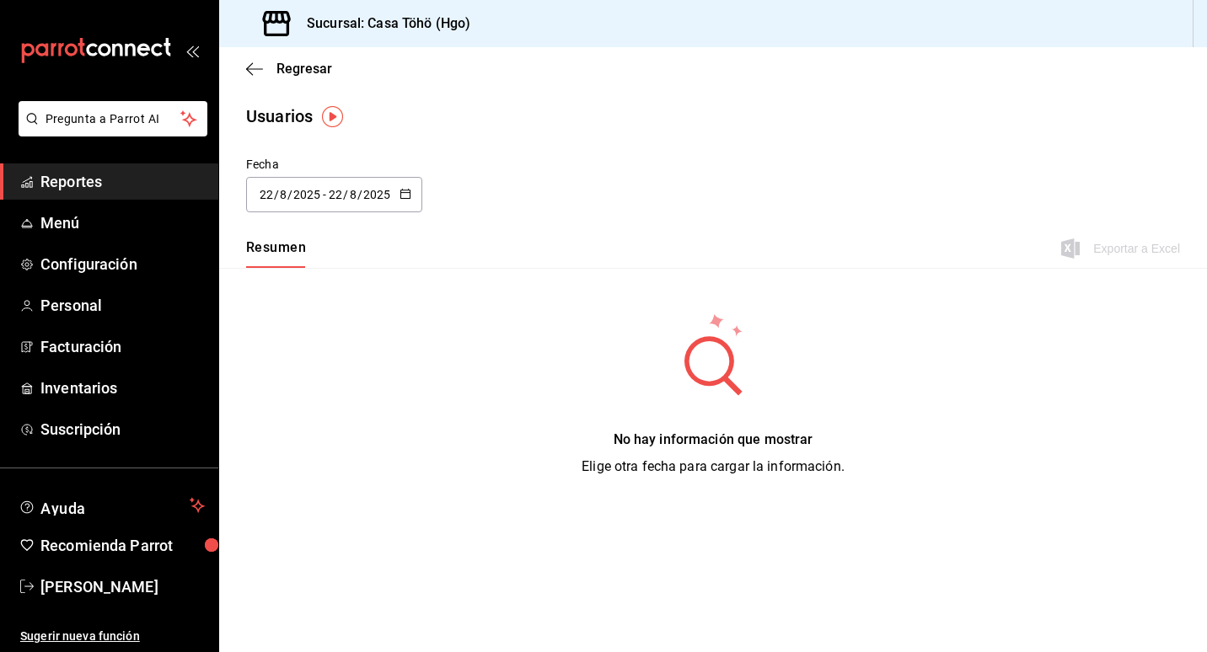
click at [400, 194] on \(Stroke\) "button" at bounding box center [405, 194] width 10 height 9
click at [317, 437] on li "Rango de fechas" at bounding box center [325, 438] width 159 height 38
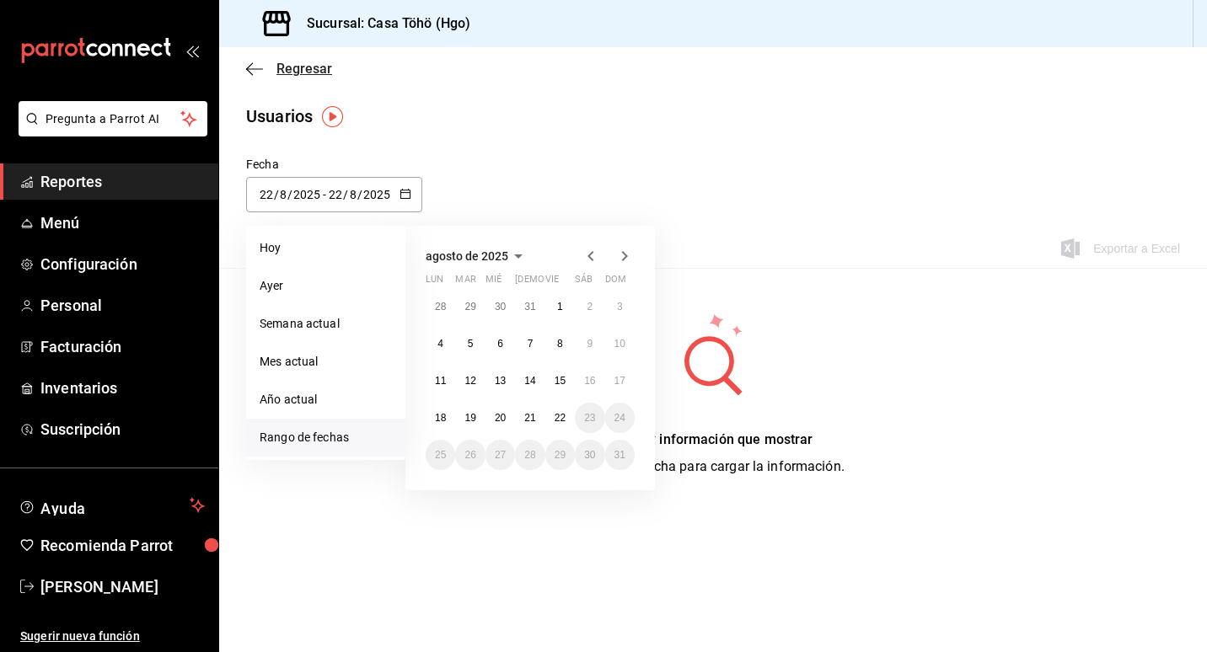
click at [298, 62] on span "Regresar" at bounding box center [304, 69] width 56 height 16
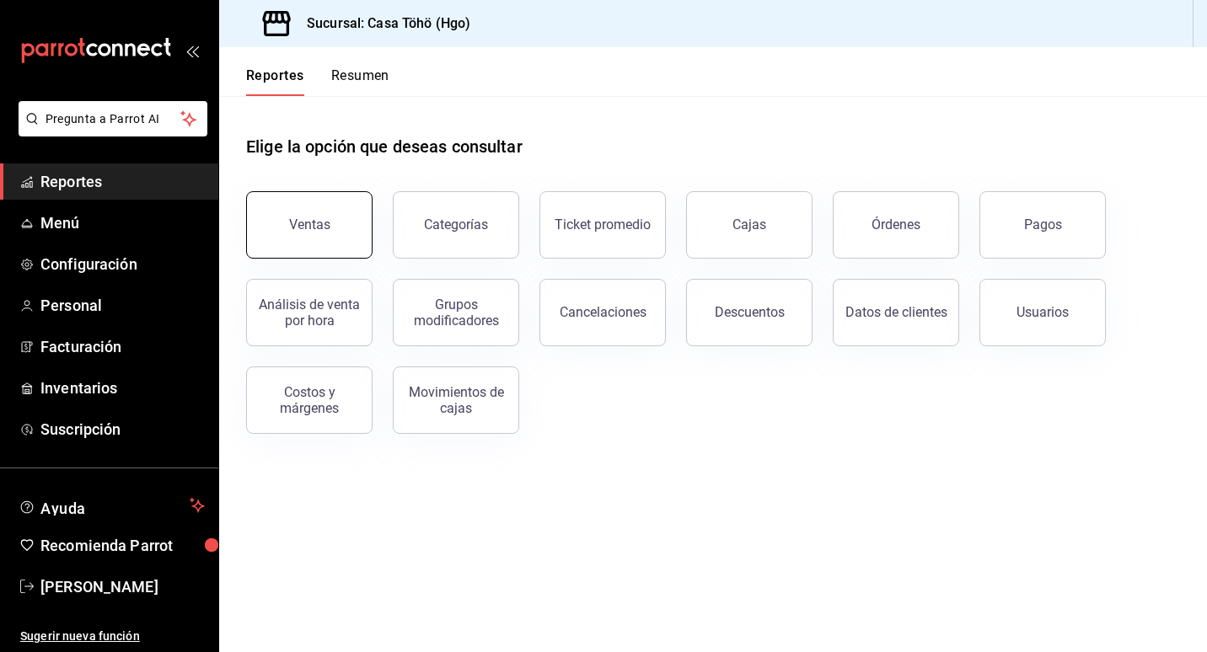
click at [307, 213] on button "Ventas" at bounding box center [309, 224] width 126 height 67
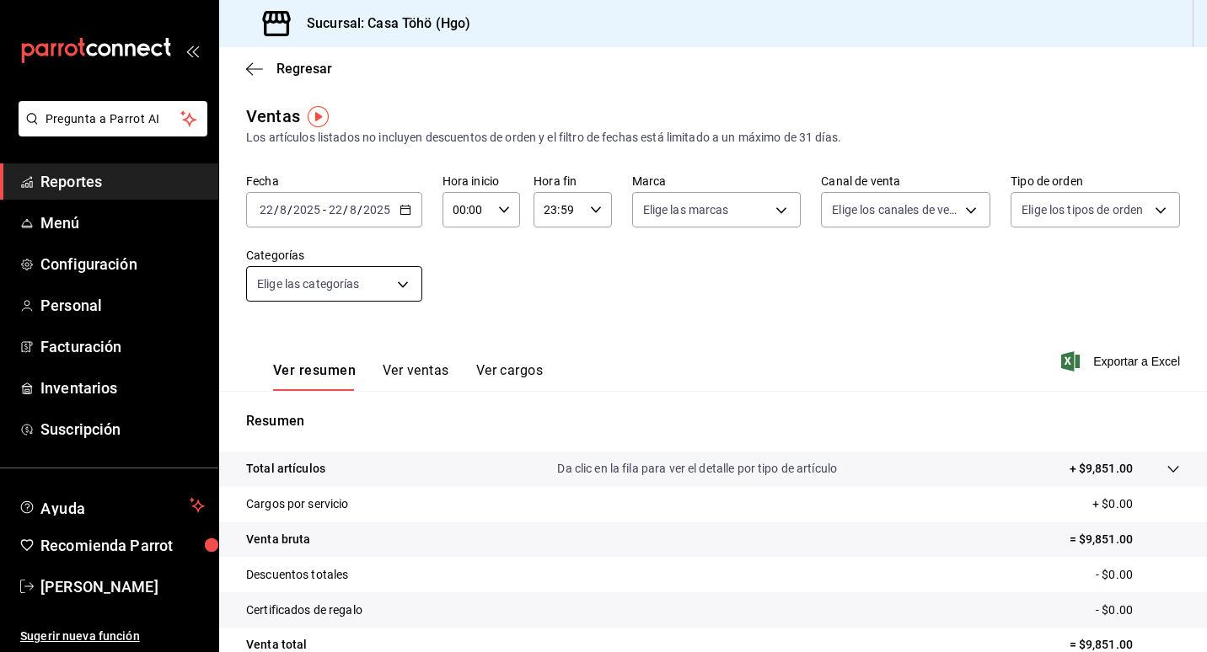
click at [412, 275] on body "Pregunta a Parrot AI Reportes Menú Configuración Personal Facturación Inventari…" at bounding box center [603, 326] width 1207 height 652
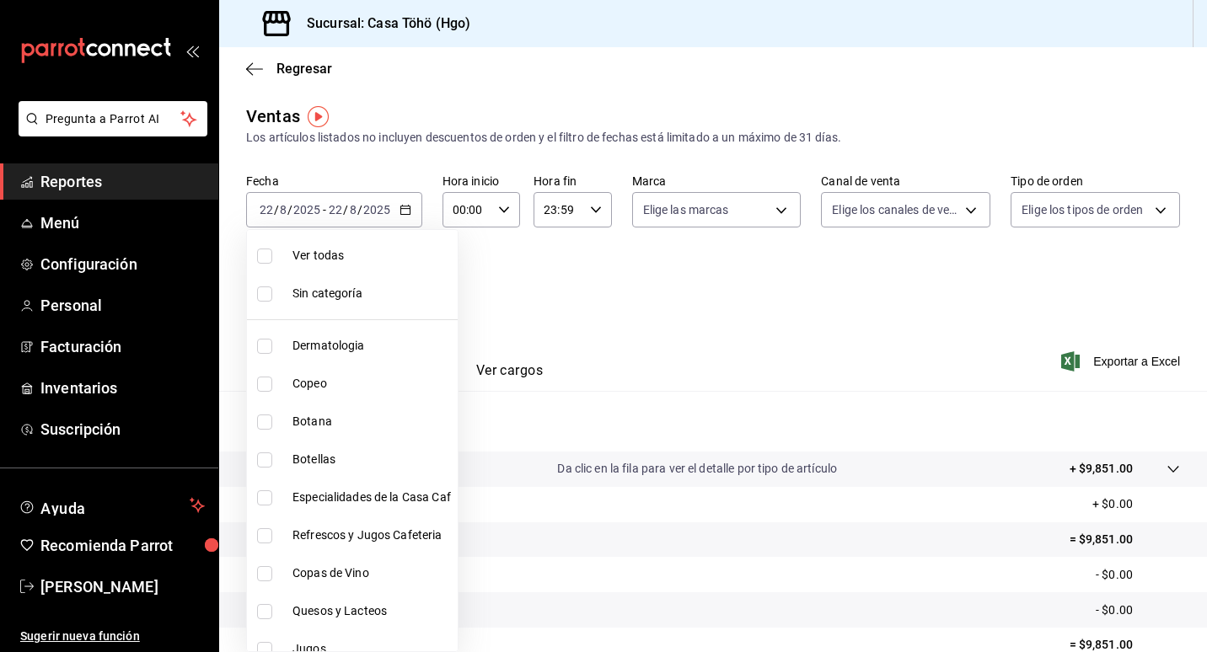
click at [593, 283] on div at bounding box center [603, 326] width 1207 height 652
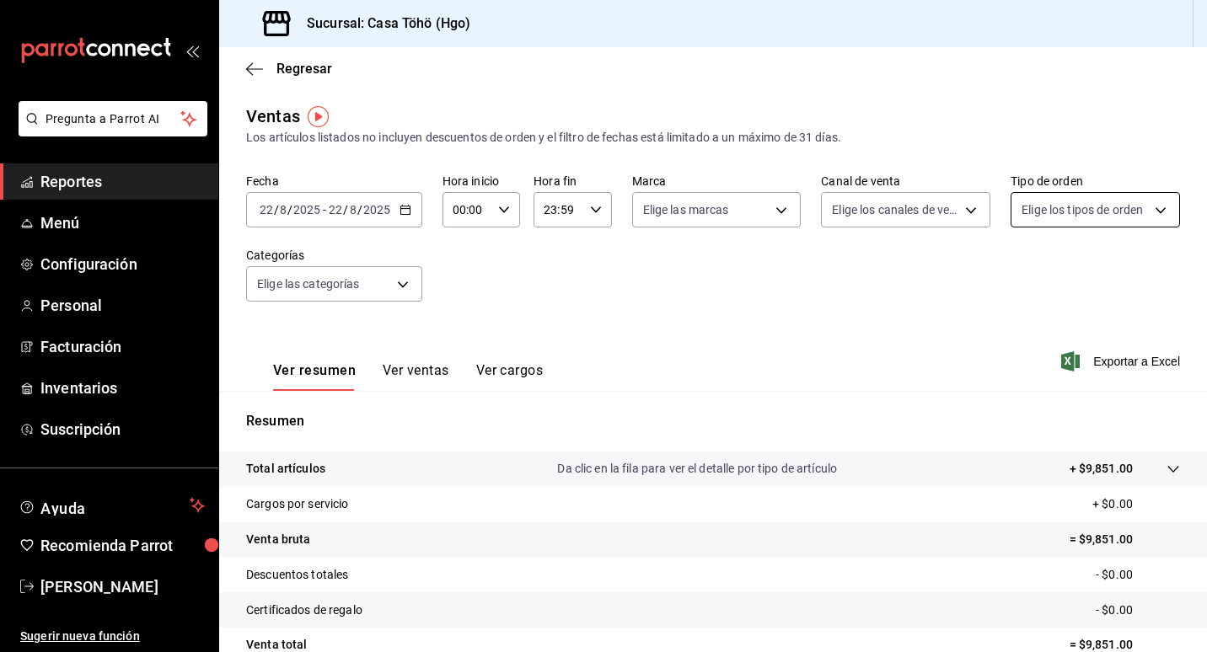
click at [1040, 207] on body "Pregunta a Parrot AI Reportes Menú Configuración Personal Facturación Inventari…" at bounding box center [603, 326] width 1207 height 652
click at [1040, 207] on div at bounding box center [603, 326] width 1207 height 652
click at [304, 67] on span "Regresar" at bounding box center [304, 69] width 56 height 16
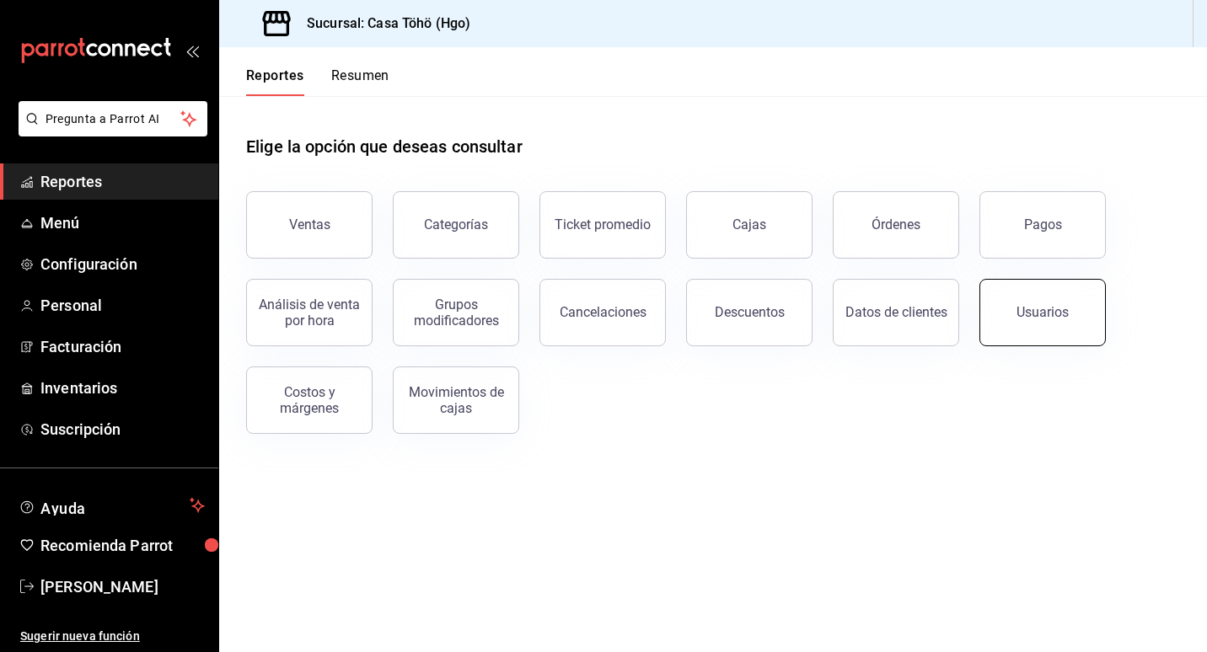
click at [1027, 298] on button "Usuarios" at bounding box center [1042, 312] width 126 height 67
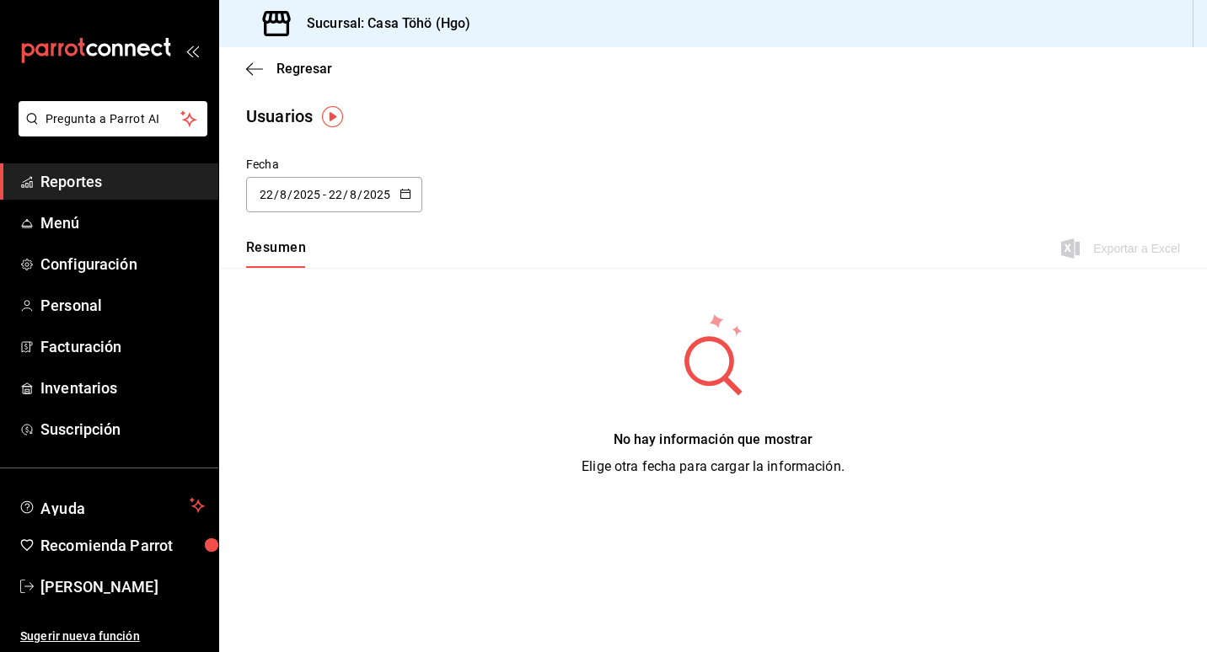
click at [407, 197] on \(Stroke\) "button" at bounding box center [405, 194] width 10 height 9
click at [308, 447] on li "Rango de fechas" at bounding box center [325, 438] width 159 height 38
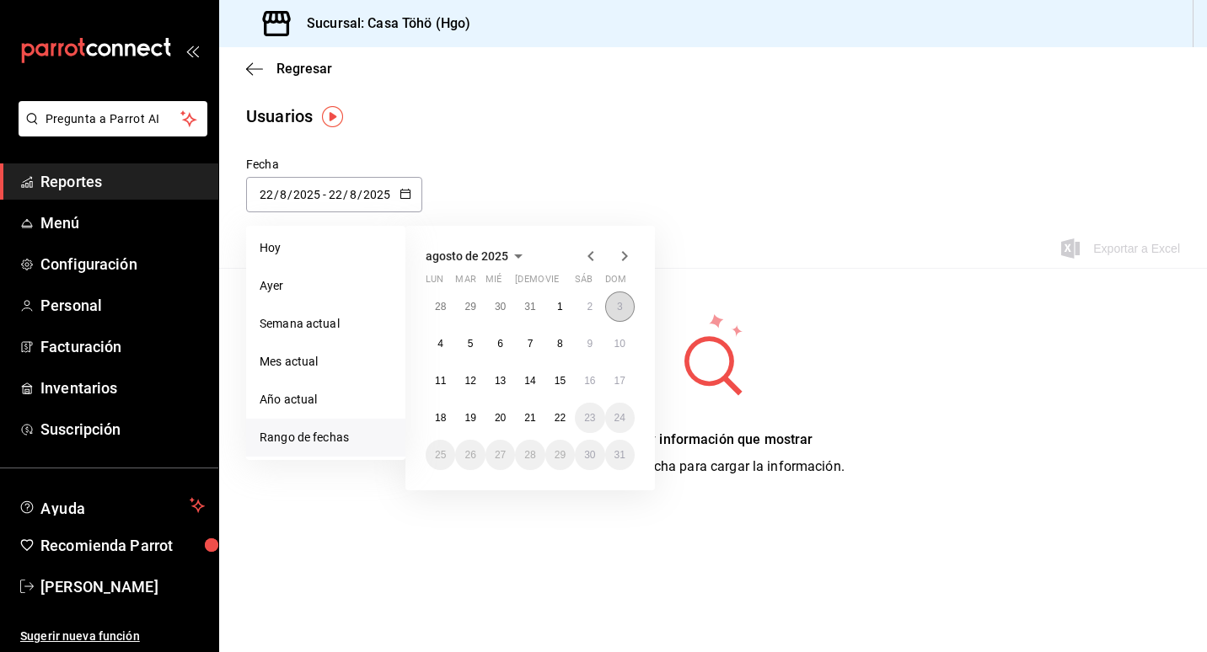
click at [621, 302] on abbr "3" at bounding box center [620, 307] width 6 height 12
click at [533, 421] on abbr "21" at bounding box center [529, 418] width 11 height 12
type input "2025-08-03"
type input "3"
type input "2025-08-21"
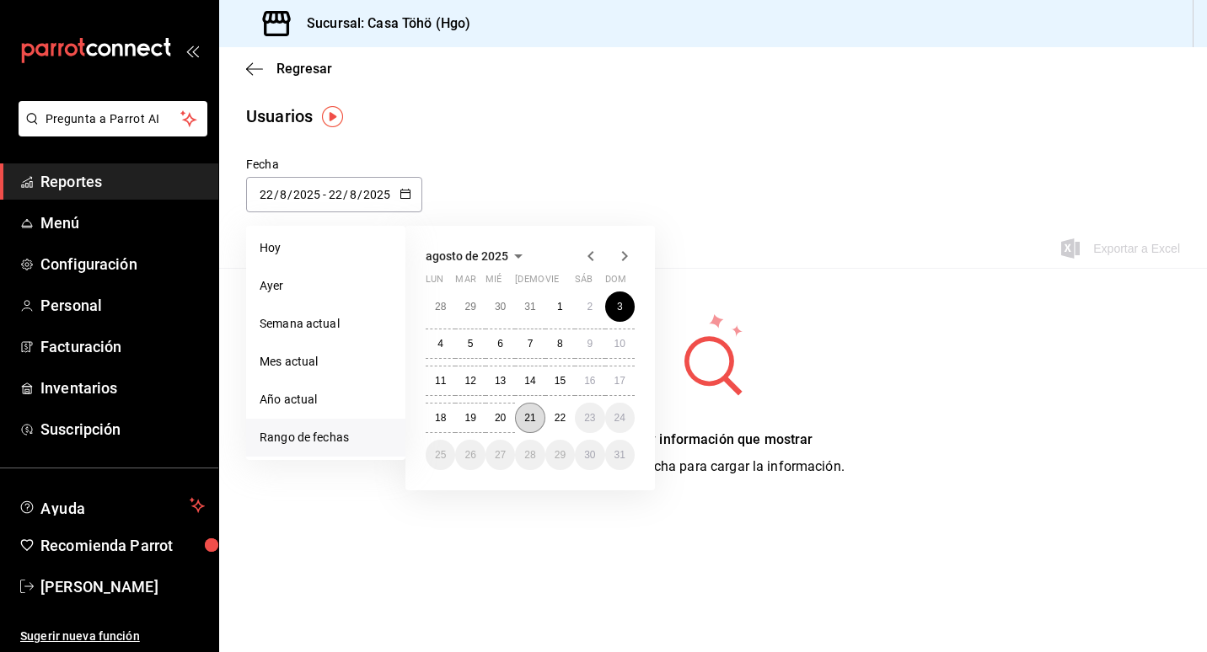
type input "21"
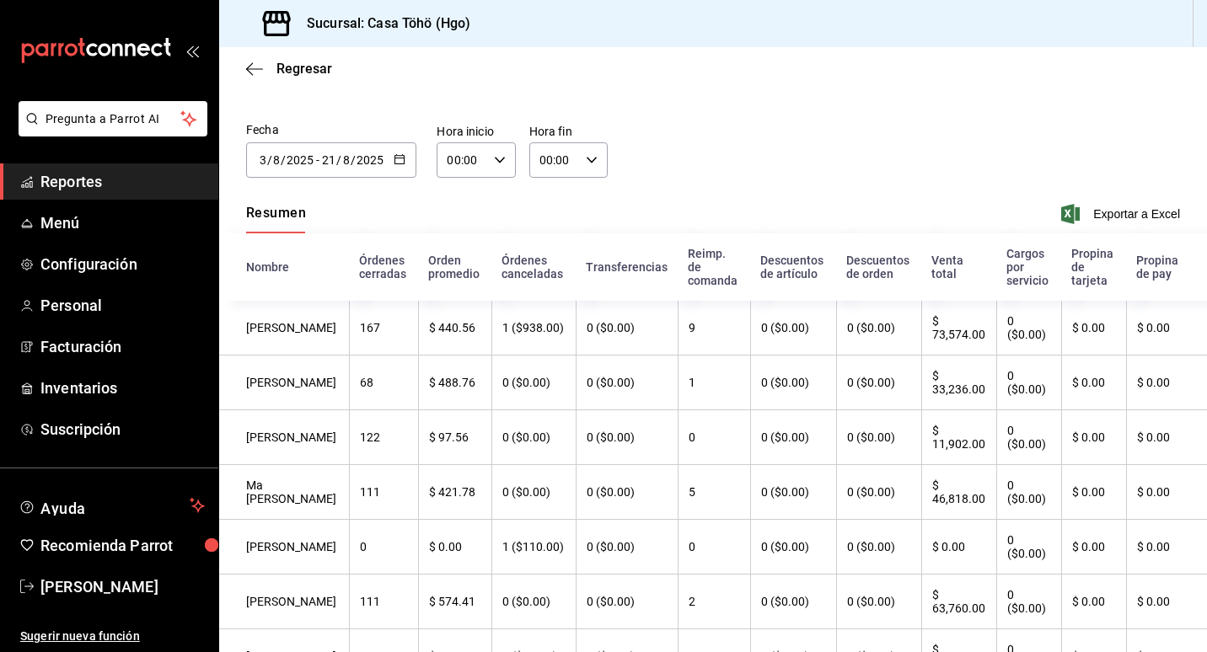
scroll to position [30, 0]
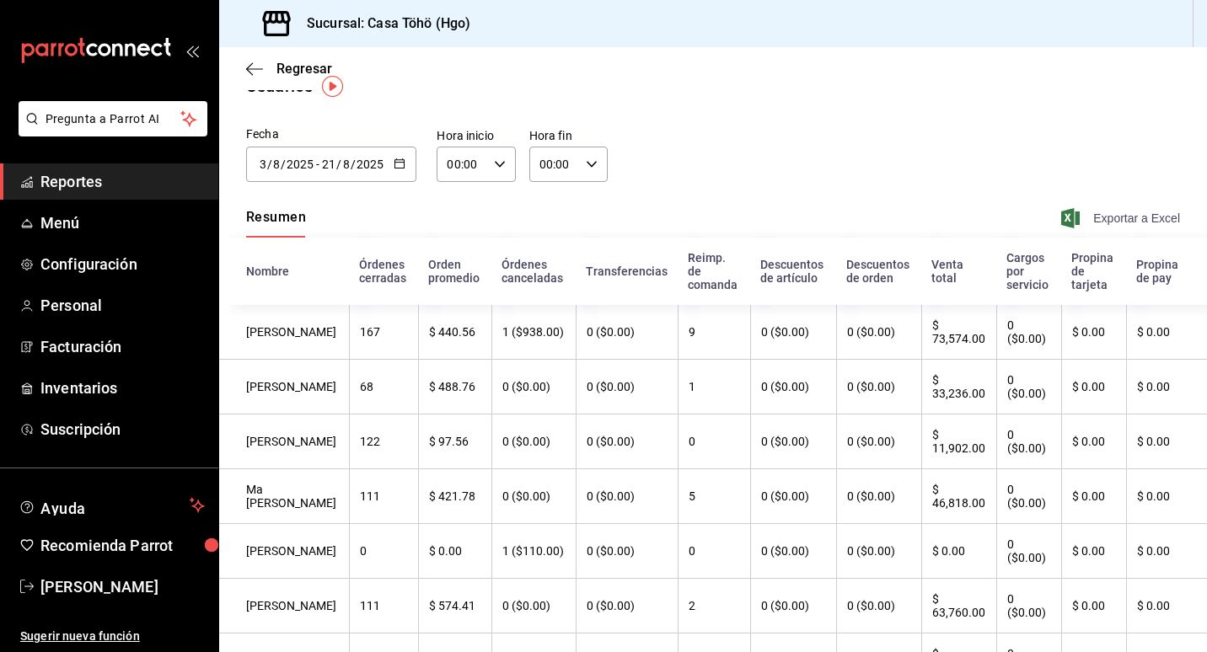
click at [1097, 214] on span "Exportar a Excel" at bounding box center [1122, 218] width 115 height 20
click at [721, 197] on div "Fecha 2025-08-03 3 / 8 / 2025 - 2025-08-21 21 / 8 / 2025 agosto de 2025 lun mar…" at bounding box center [713, 164] width 988 height 77
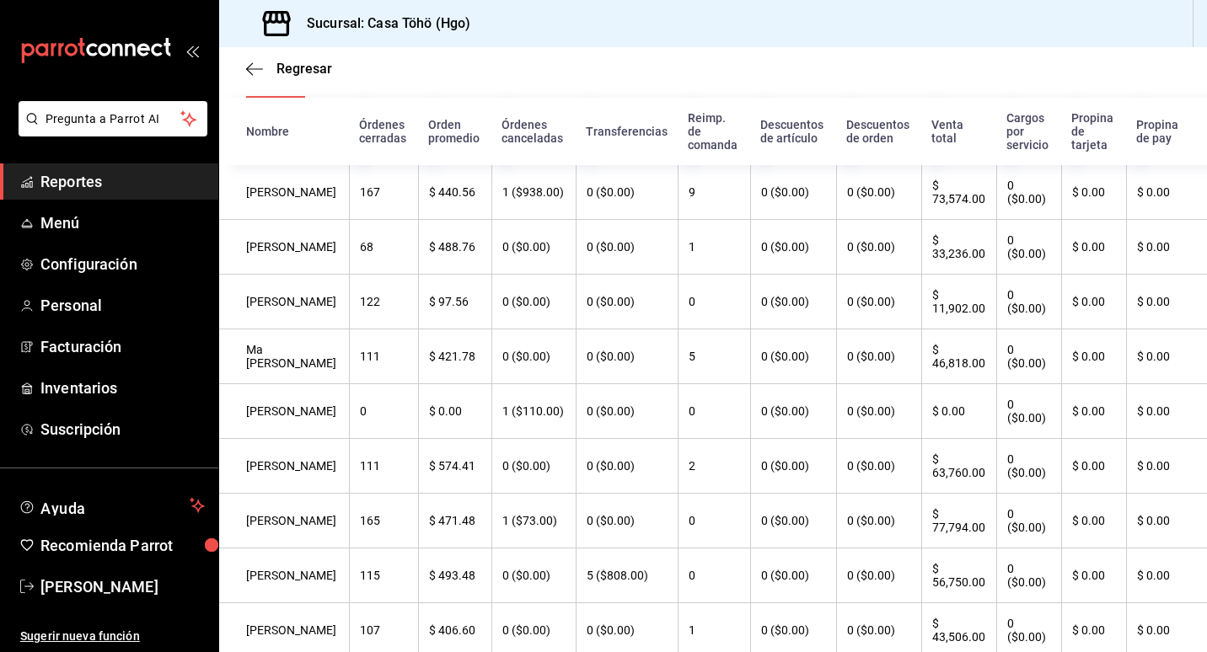
scroll to position [0, 0]
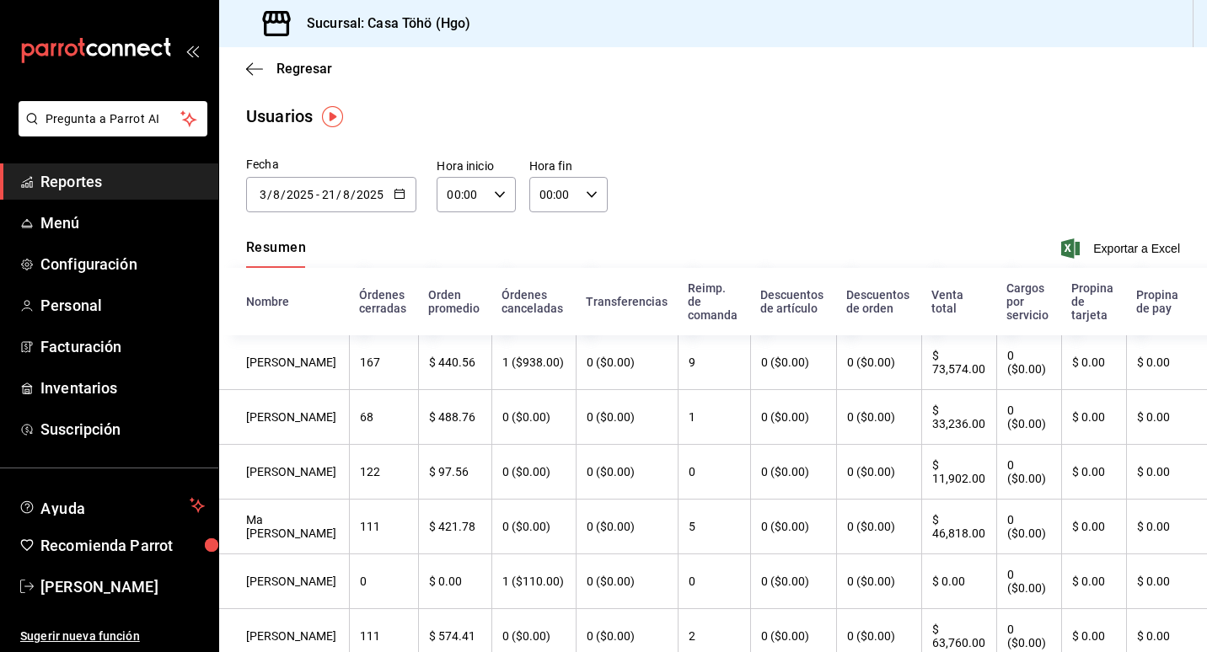
click at [720, 201] on div "Fecha 2025-08-03 3 / 8 / 2025 - 2025-08-21 21 / 8 / 2025 agosto de 2025 lun mar…" at bounding box center [713, 194] width 988 height 77
click at [573, 237] on div "Resumen Exportar a Excel" at bounding box center [713, 250] width 988 height 35
drag, startPoint x: 563, startPoint y: 238, endPoint x: 557, endPoint y: 228, distance: 11.0
click at [558, 233] on div "Resumen Exportar a Excel" at bounding box center [713, 250] width 988 height 35
click at [557, 228] on div "Fecha 2025-08-03 3 / 8 / 2025 - 2025-08-21 21 / 8 / 2025 agosto de 2025 lun mar…" at bounding box center [713, 194] width 988 height 77
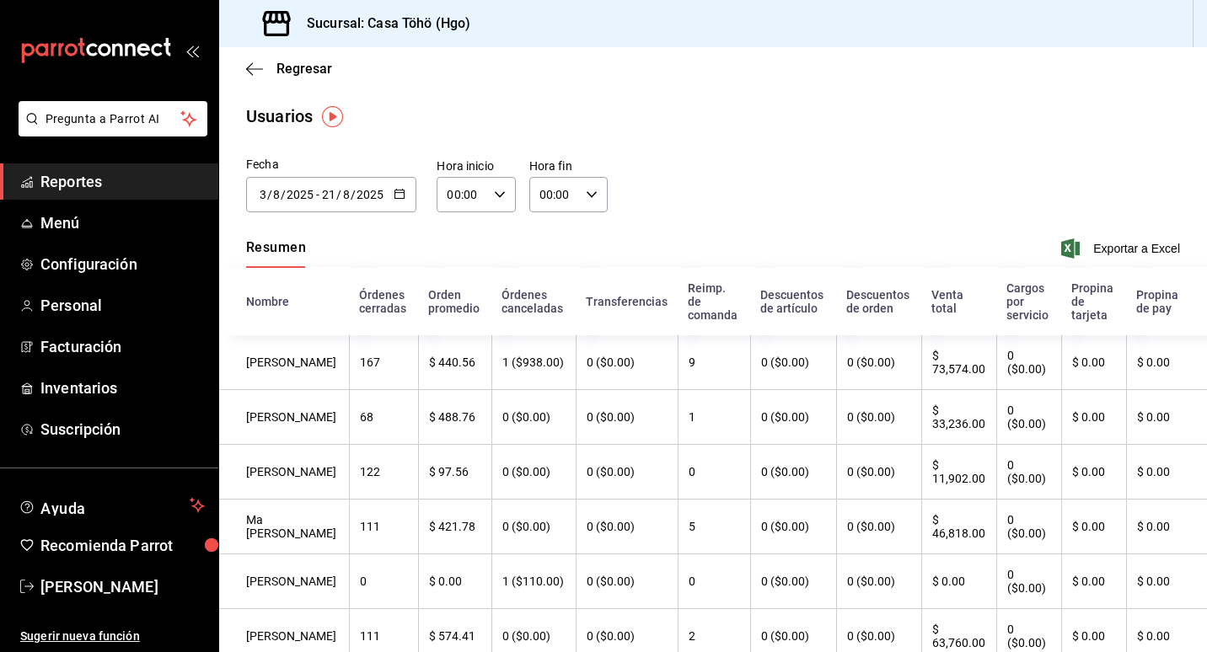
click at [567, 228] on div "Fecha 2025-08-03 3 / 8 / 2025 - 2025-08-21 21 / 8 / 2025 agosto de 2025 lun mar…" at bounding box center [713, 194] width 988 height 77
click at [813, 216] on div "Fecha 2025-08-03 3 / 8 / 2025 - 2025-08-21 21 / 8 / 2025 agosto de 2025 lun mar…" at bounding box center [713, 194] width 988 height 77
click at [688, 207] on div "Fecha 2025-08-03 3 / 8 / 2025 - 2025-08-21 21 / 8 / 2025 agosto de 2025 lun mar…" at bounding box center [713, 194] width 988 height 77
